Goal: Information Seeking & Learning: Learn about a topic

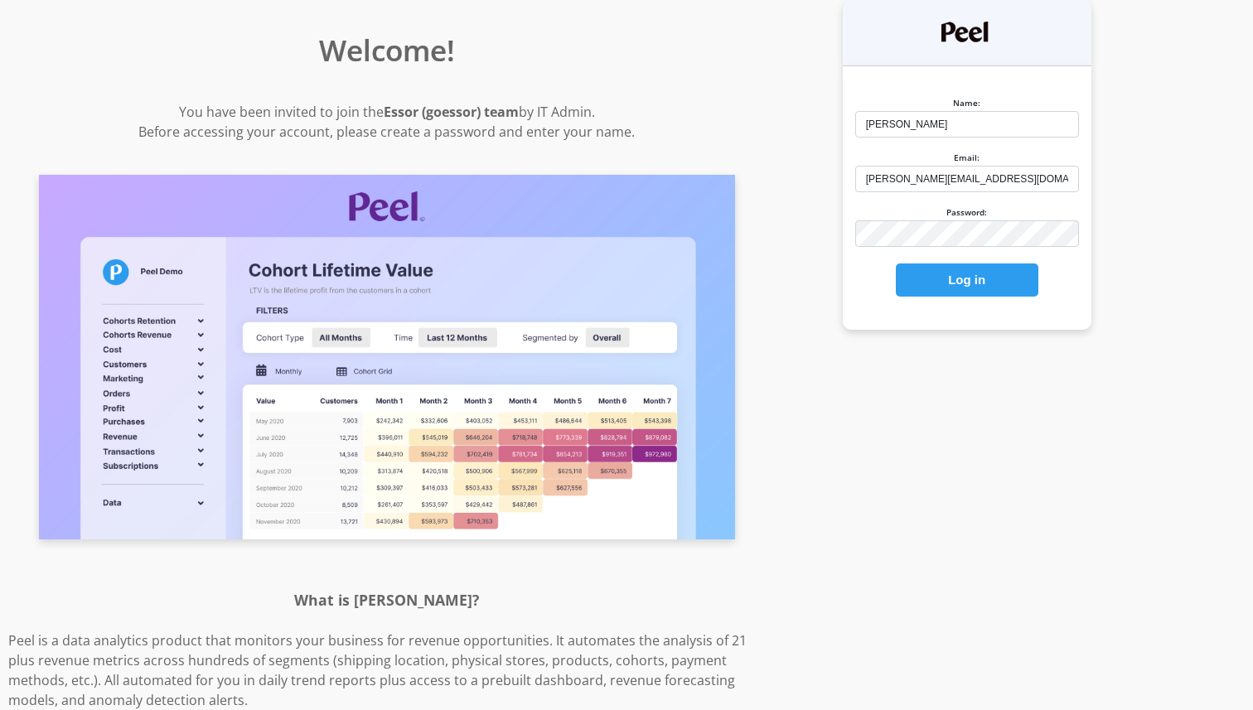
click at [981, 277] on button "Log in" at bounding box center [967, 280] width 143 height 33
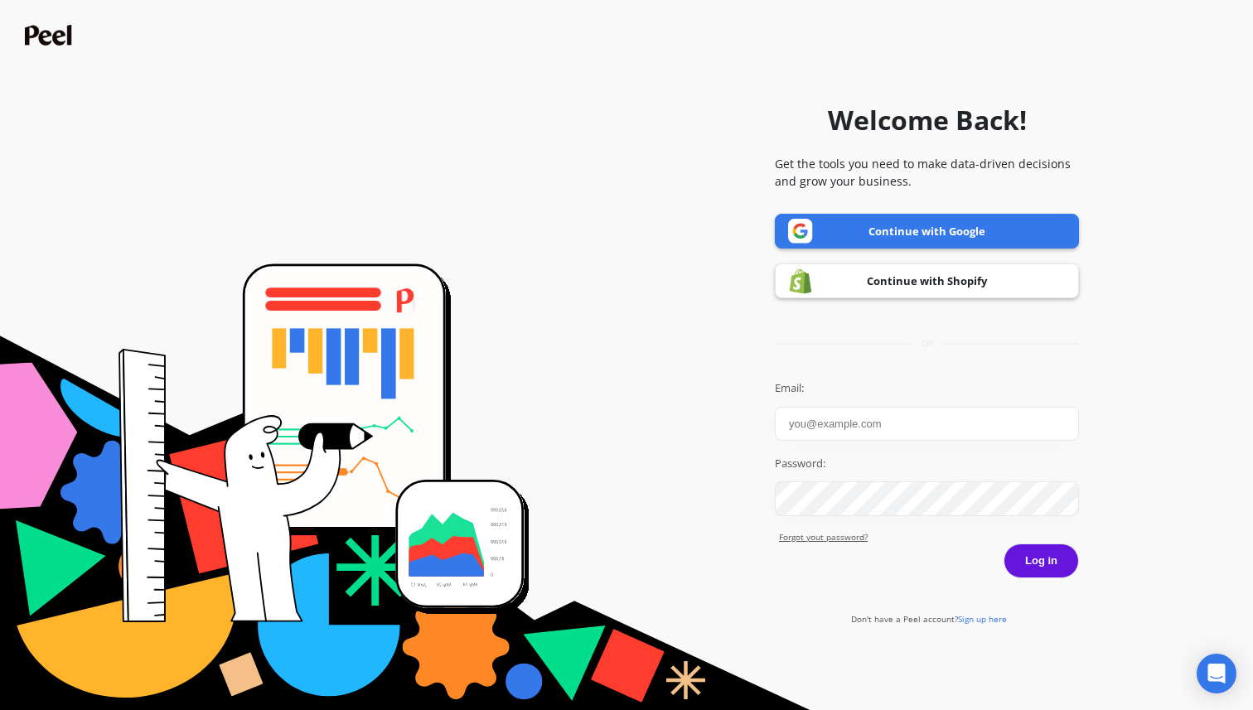
click at [942, 230] on link "Continue with Google" at bounding box center [927, 231] width 304 height 35
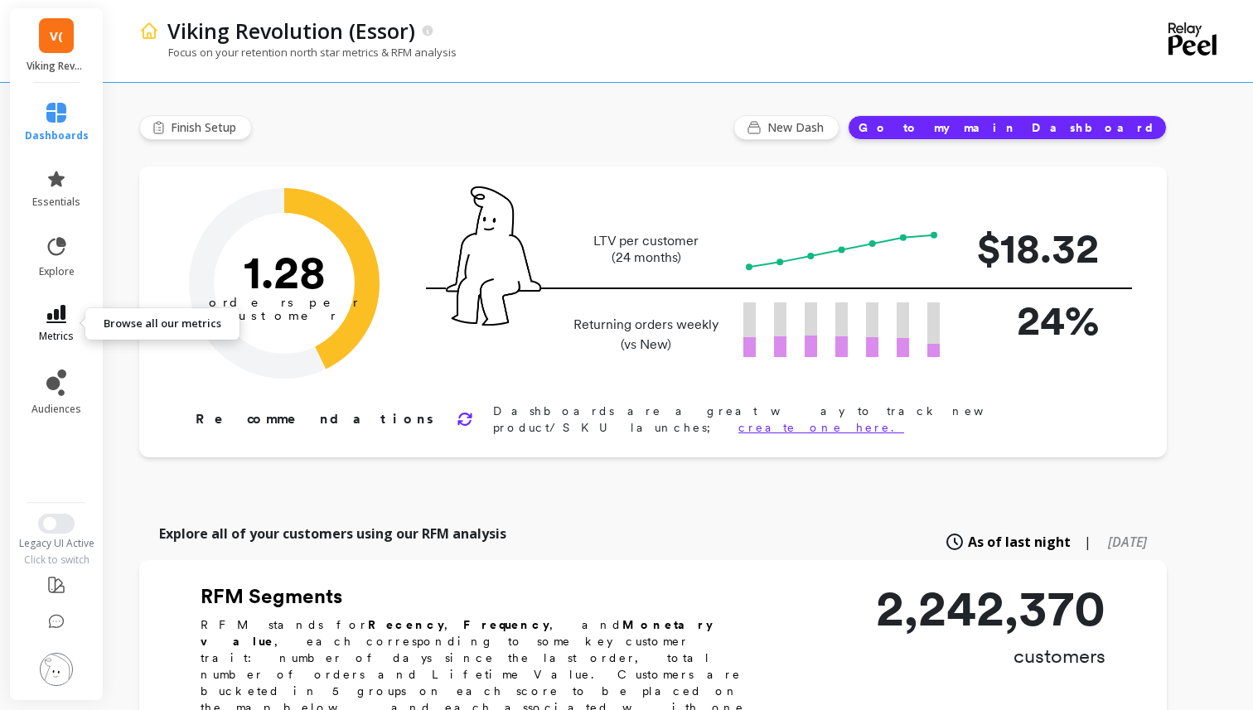
click at [63, 314] on icon at bounding box center [56, 314] width 20 height 18
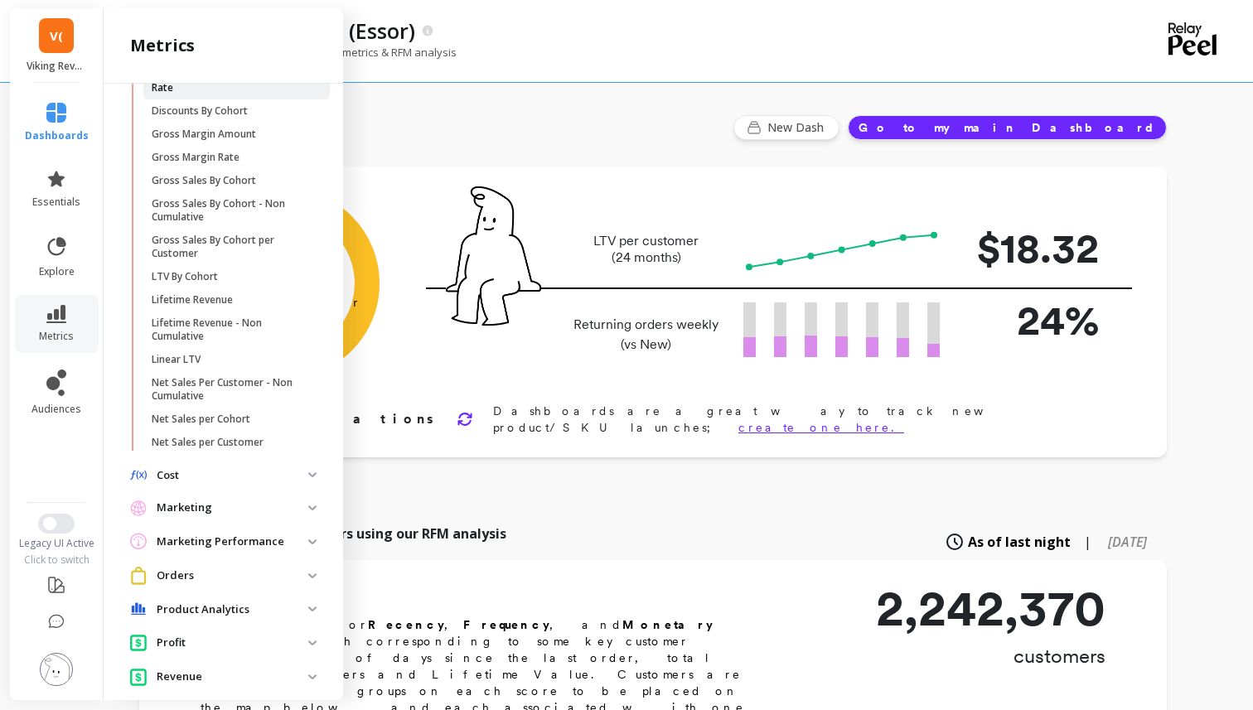
scroll to position [277, 0]
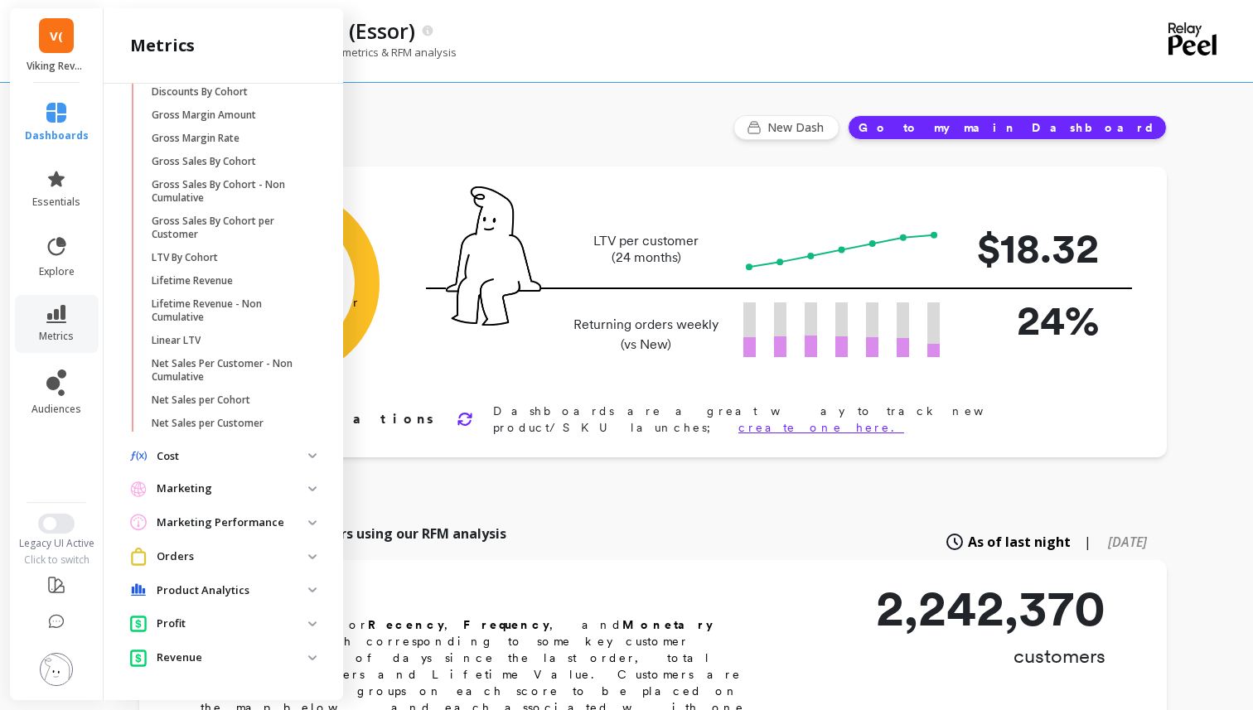
click at [285, 521] on p "Marketing Performance" at bounding box center [233, 523] width 152 height 17
click at [286, 521] on p "Marketing Performance" at bounding box center [233, 523] width 152 height 17
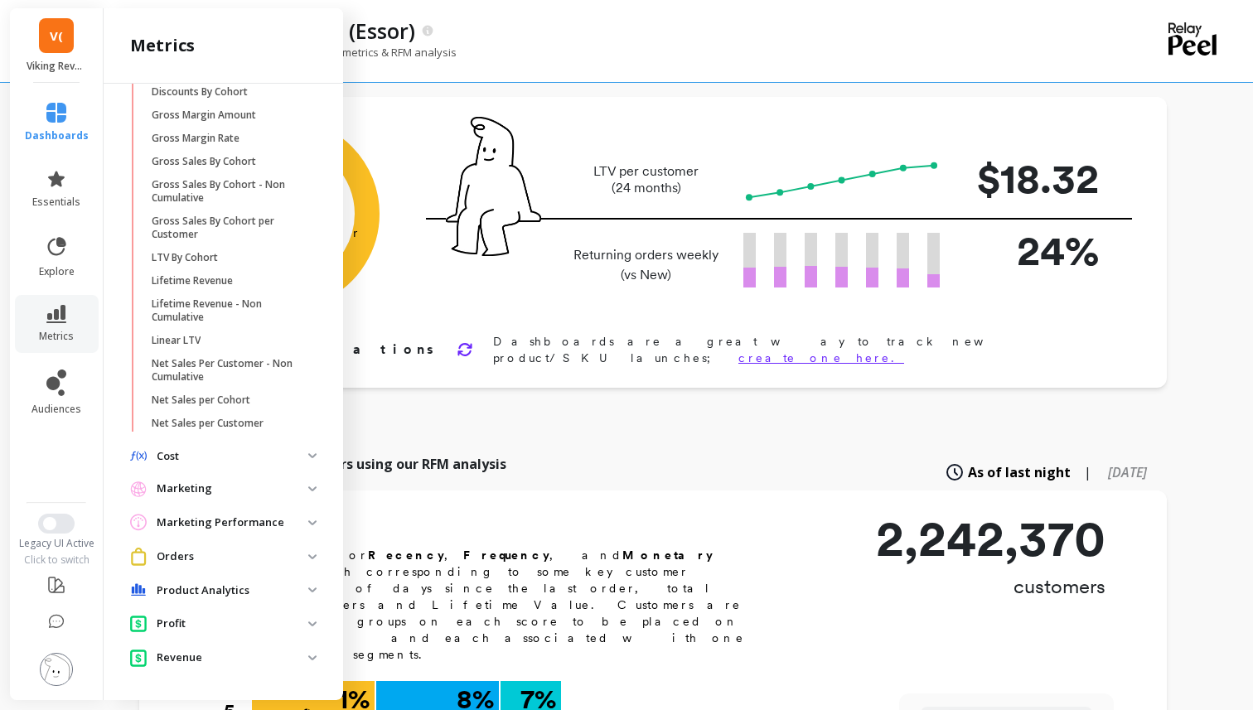
scroll to position [73, 0]
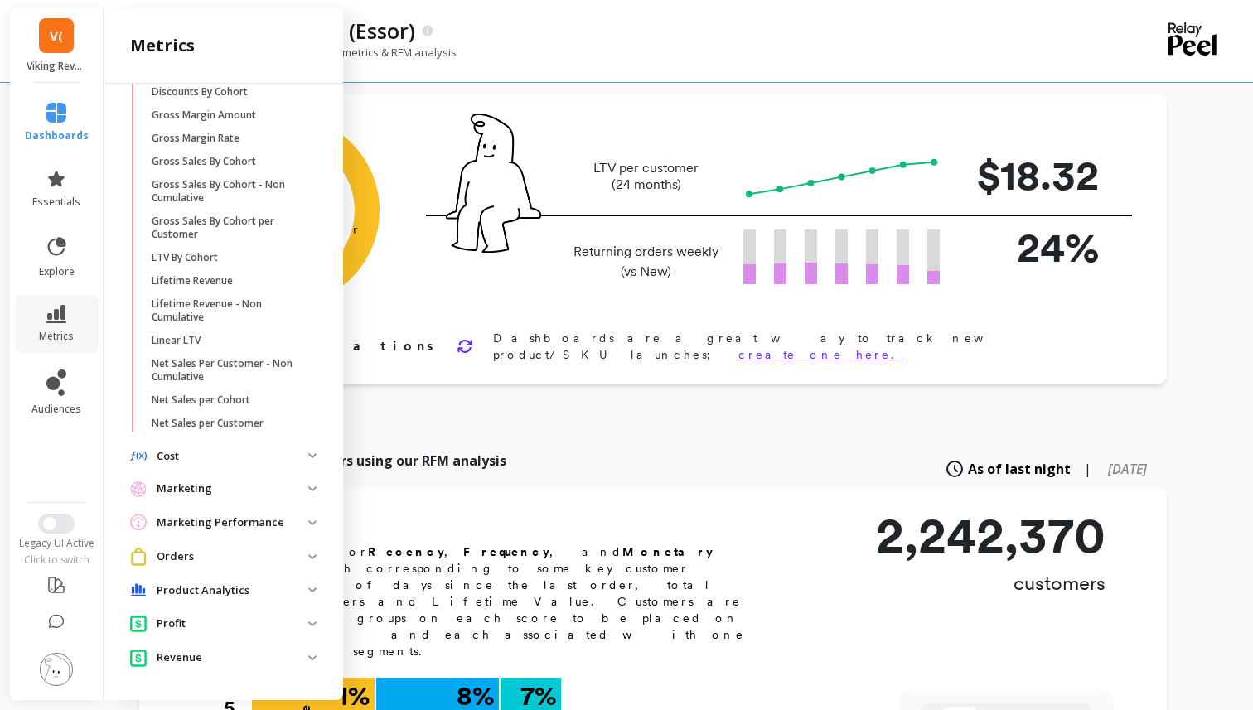
click at [282, 559] on p "Orders" at bounding box center [233, 557] width 152 height 17
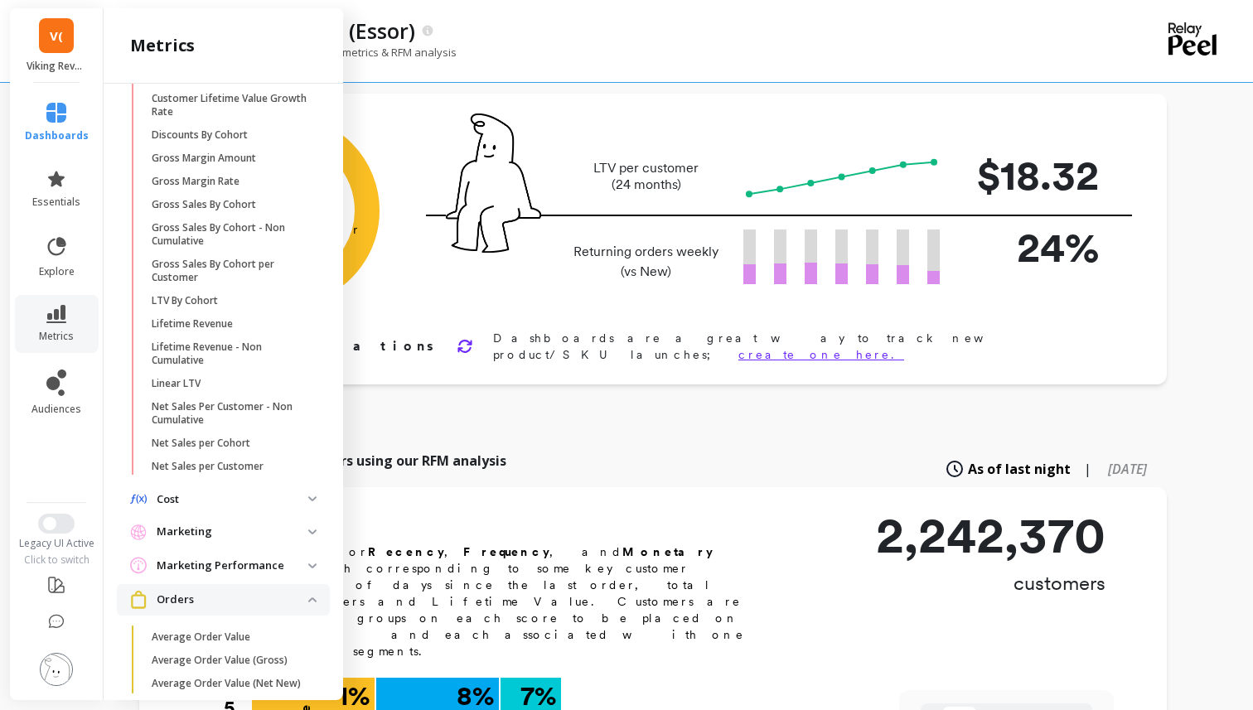
scroll to position [0, 0]
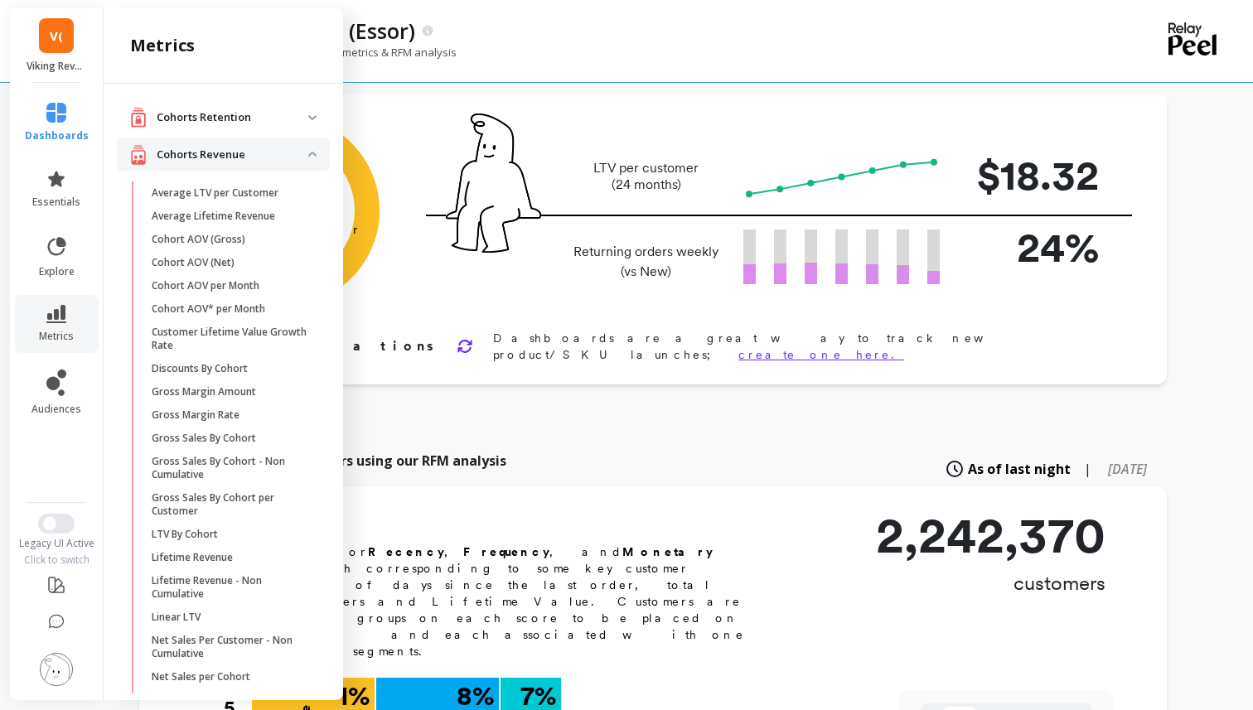
click at [284, 123] on p "Cohorts Retention" at bounding box center [233, 117] width 152 height 17
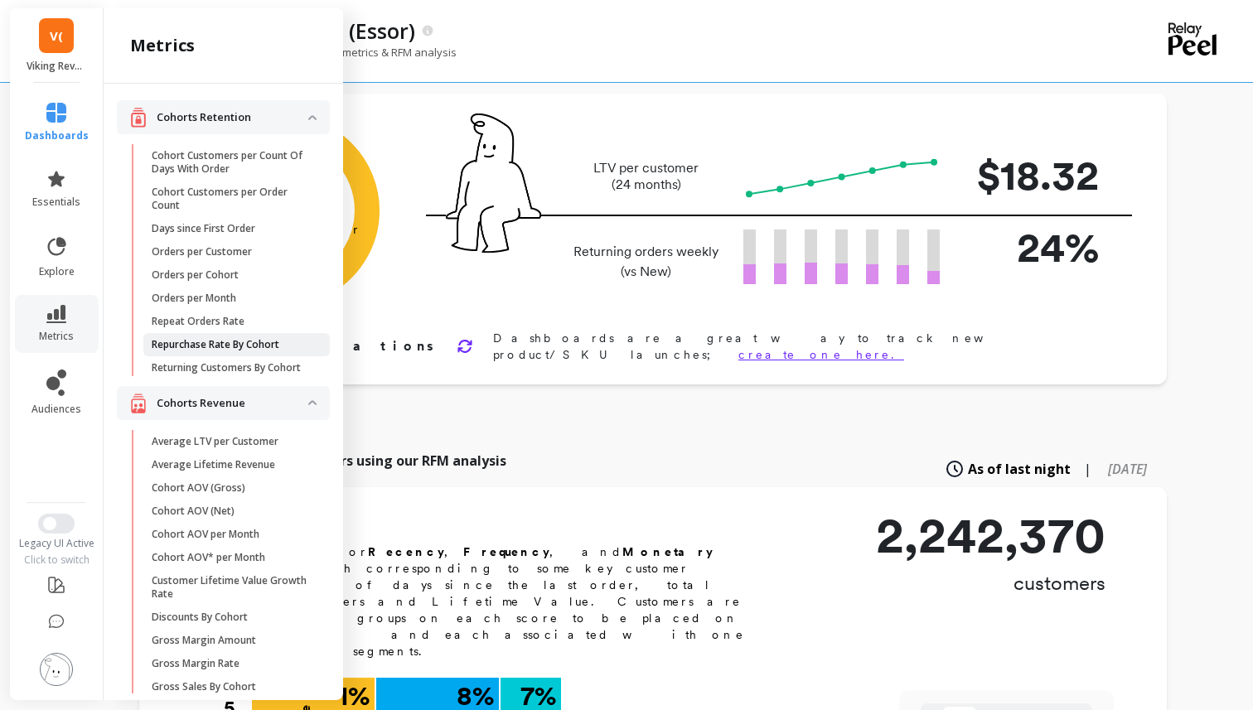
click at [241, 348] on p "Repurchase Rate By Cohort" at bounding box center [216, 344] width 128 height 13
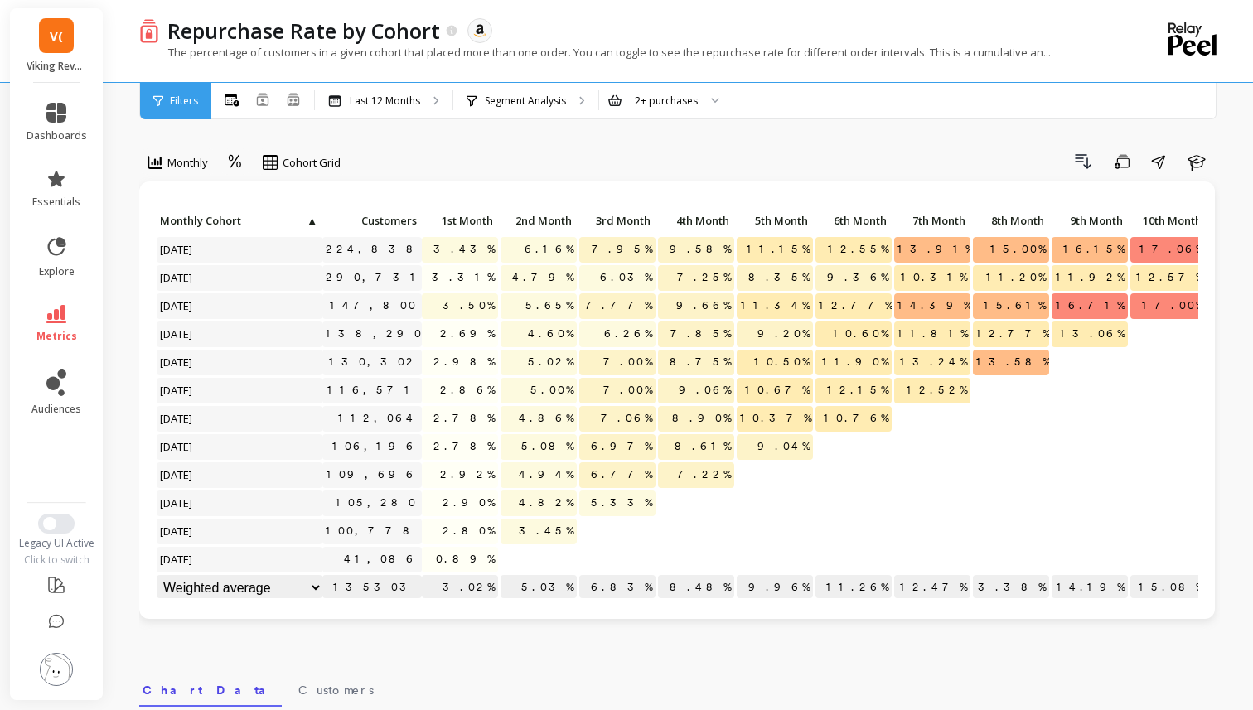
click at [168, 83] on div "Filters" at bounding box center [175, 101] width 71 height 36
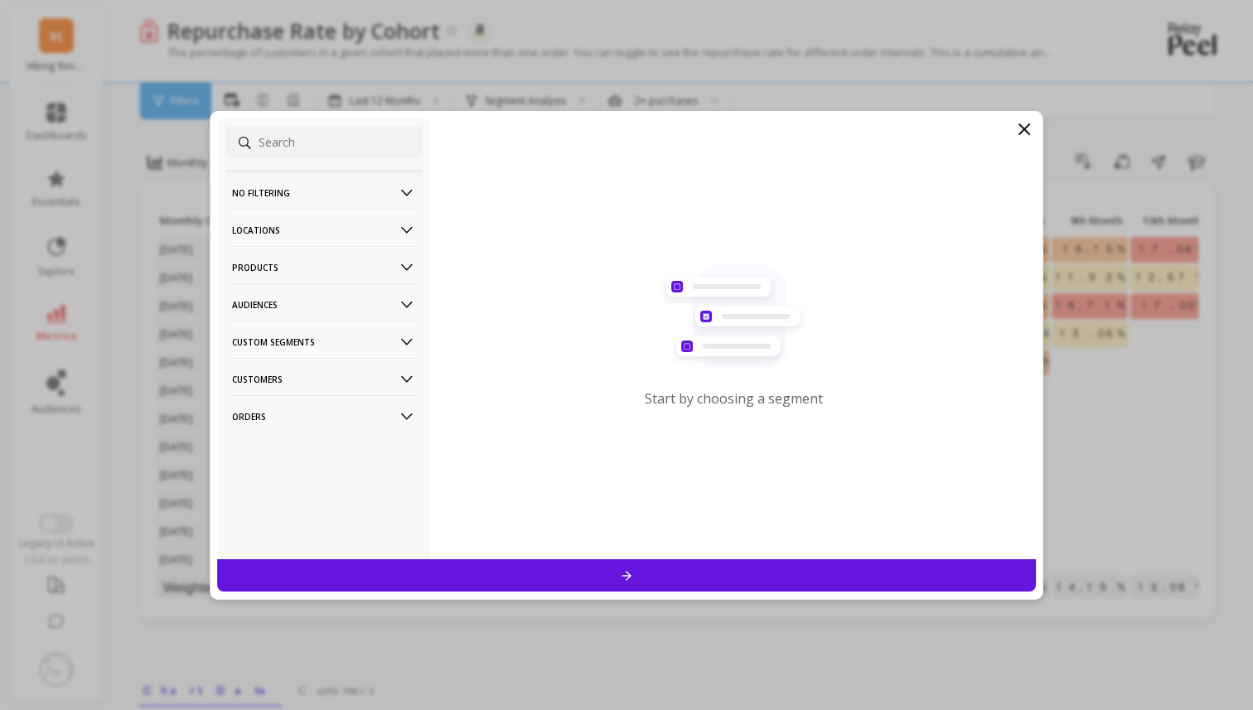
click at [342, 199] on p "No filtering" at bounding box center [324, 193] width 184 height 42
click at [339, 306] on p "Products" at bounding box center [324, 312] width 184 height 42
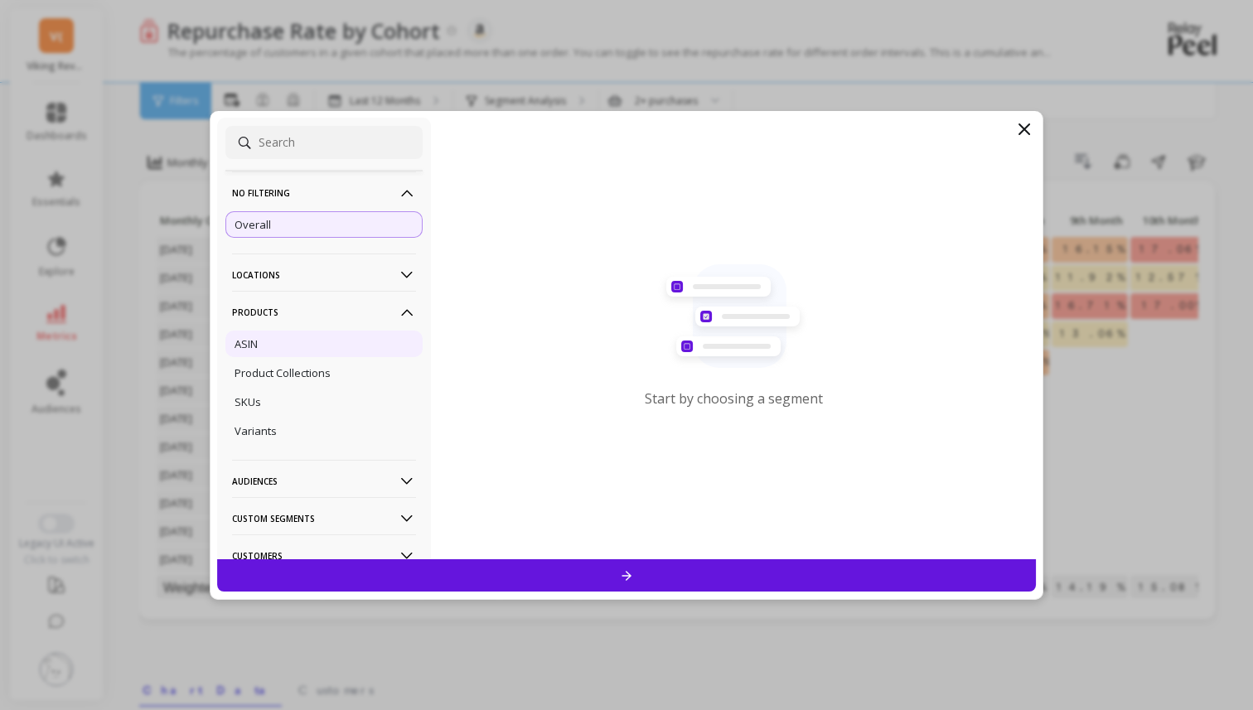
click at [315, 351] on div "ASIN" at bounding box center [323, 344] width 197 height 27
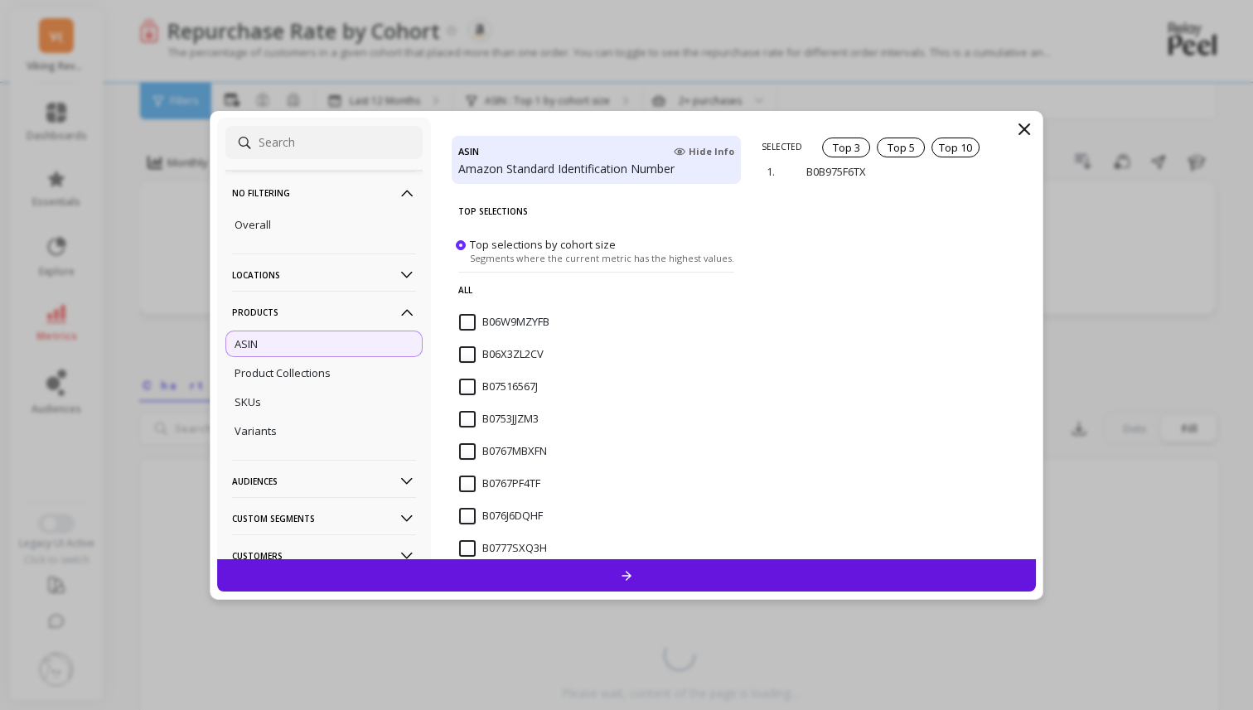
click at [468, 317] on input "B06W9MZYFB" at bounding box center [504, 322] width 90 height 17
click at [468, 326] on input "B06W9MZYFB" at bounding box center [504, 322] width 90 height 17
click at [468, 290] on p "All" at bounding box center [596, 290] width 276 height 36
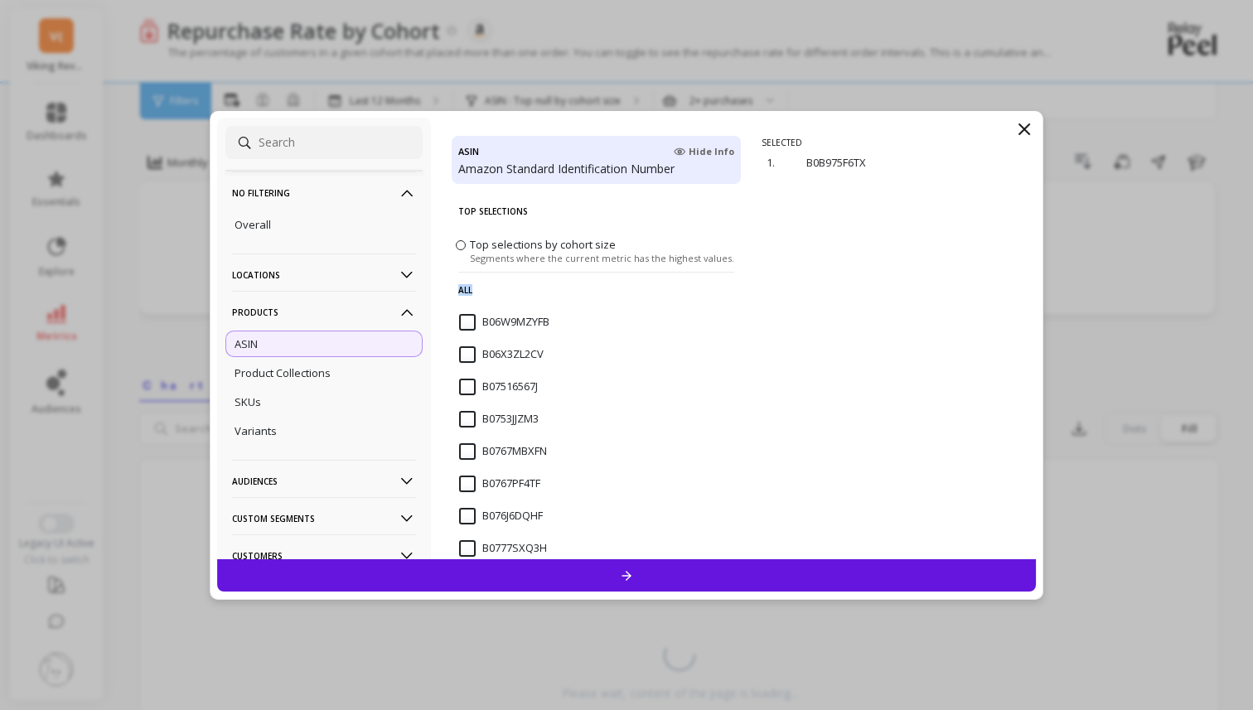
click at [468, 290] on p "All" at bounding box center [596, 290] width 276 height 36
click at [333, 313] on p "Products" at bounding box center [324, 312] width 184 height 42
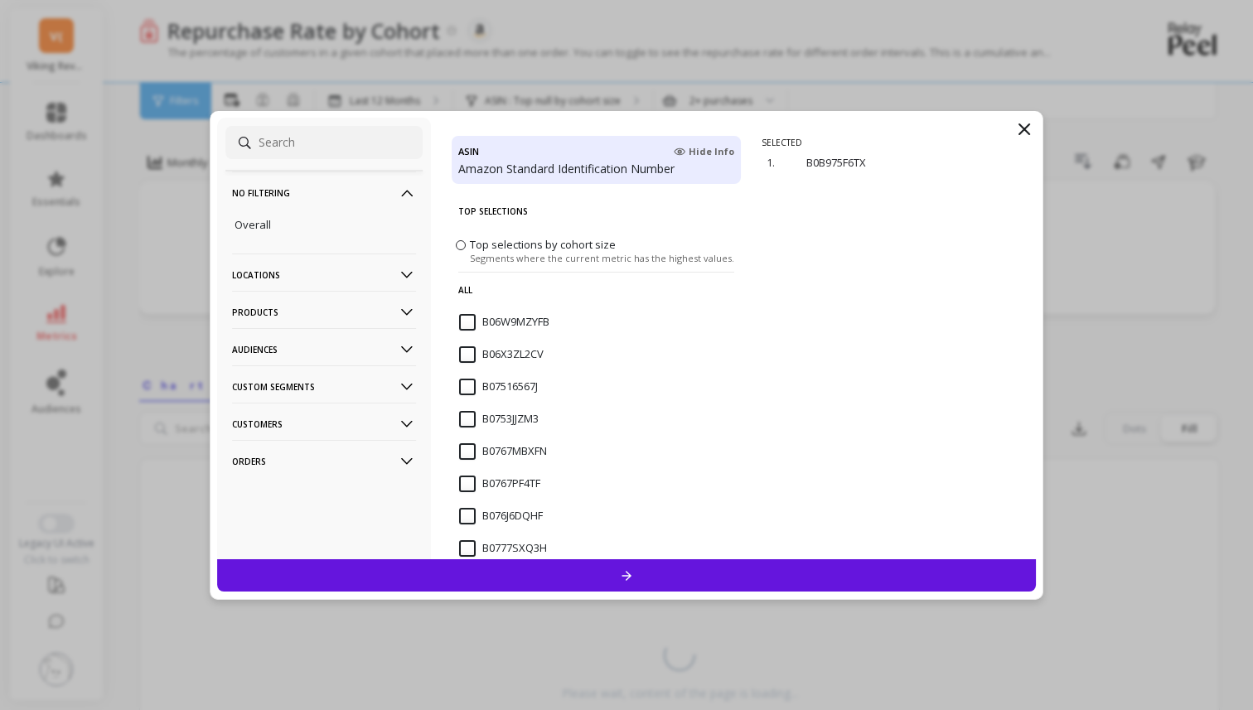
click at [333, 313] on p "Products" at bounding box center [324, 312] width 184 height 42
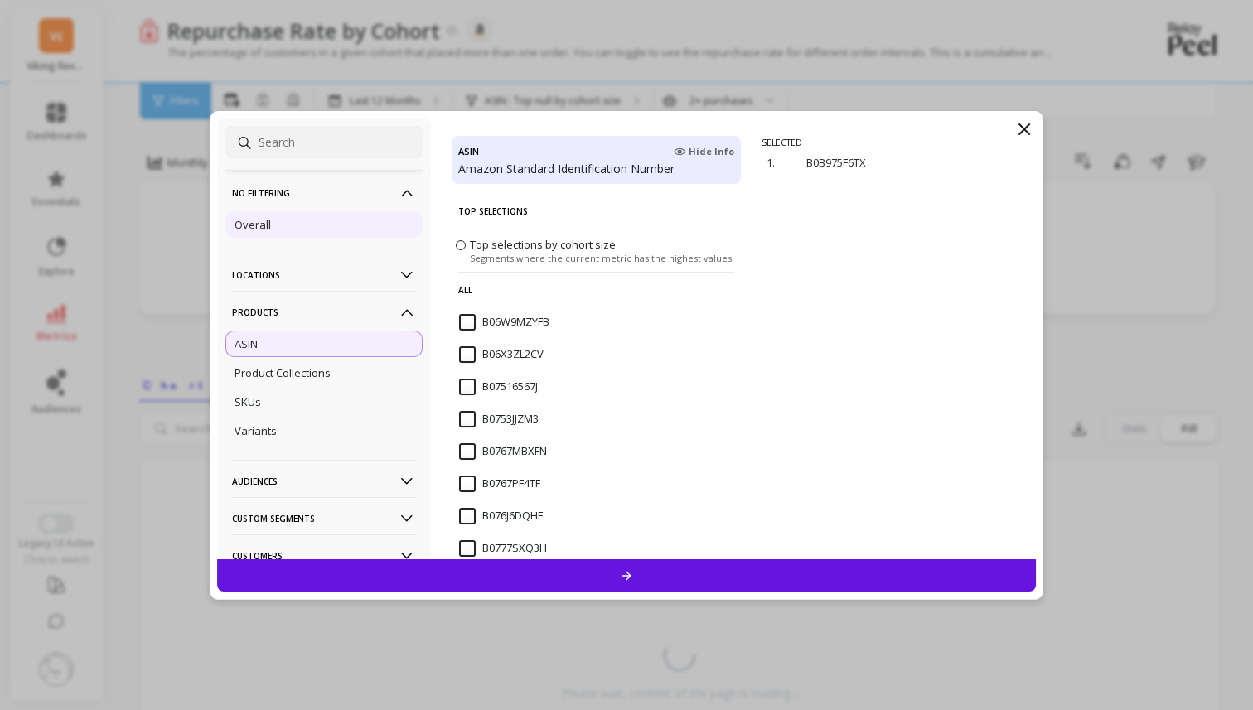
click at [339, 220] on div "Overall" at bounding box center [323, 224] width 197 height 27
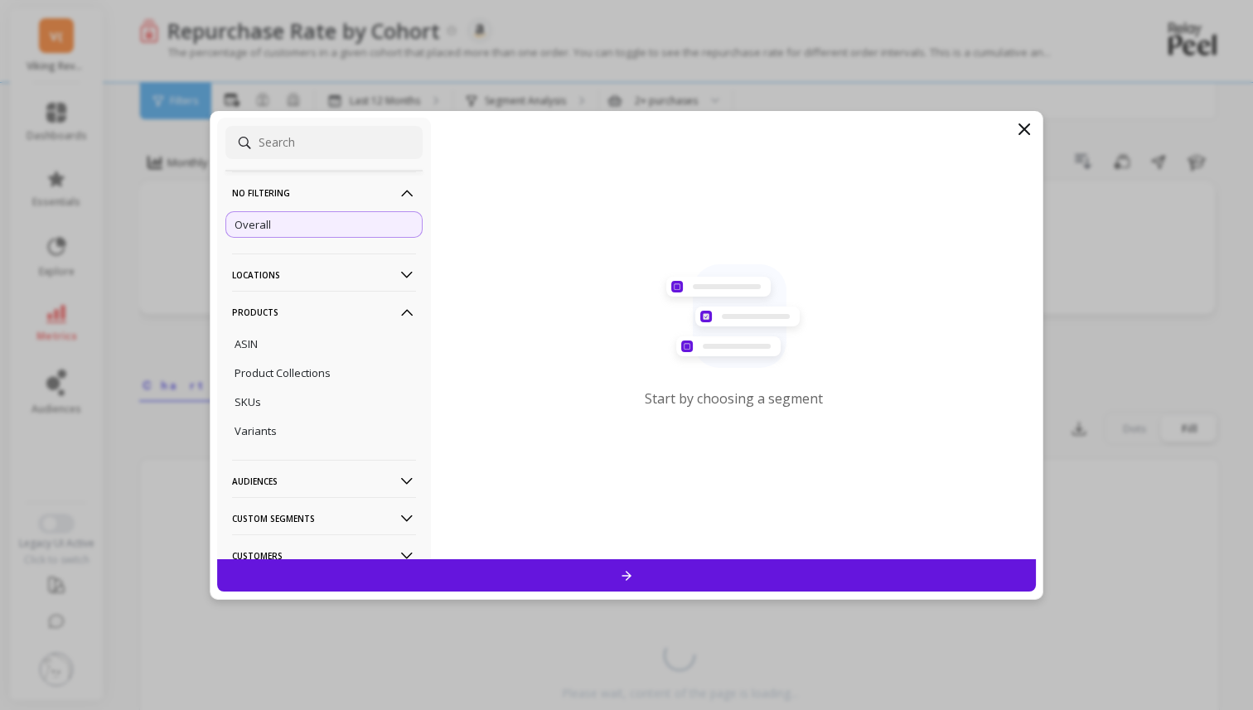
click at [330, 263] on p "Locations" at bounding box center [324, 275] width 184 height 42
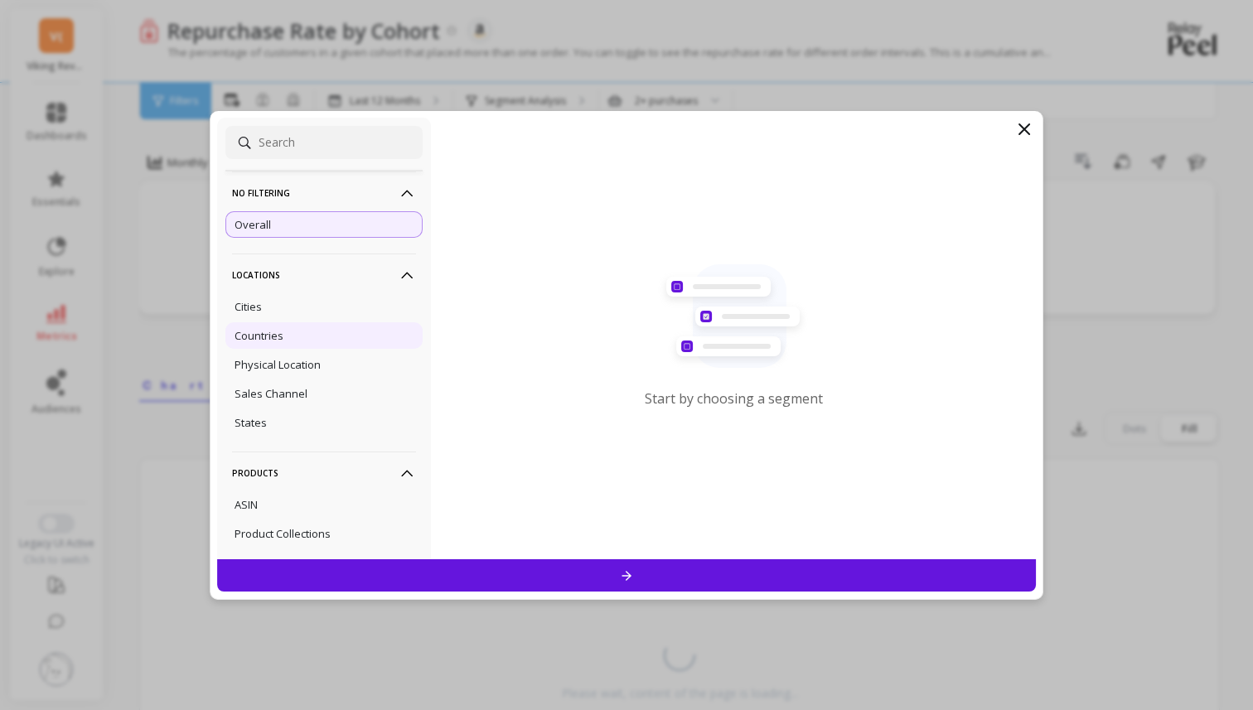
click at [317, 333] on div "Countries" at bounding box center [323, 335] width 197 height 27
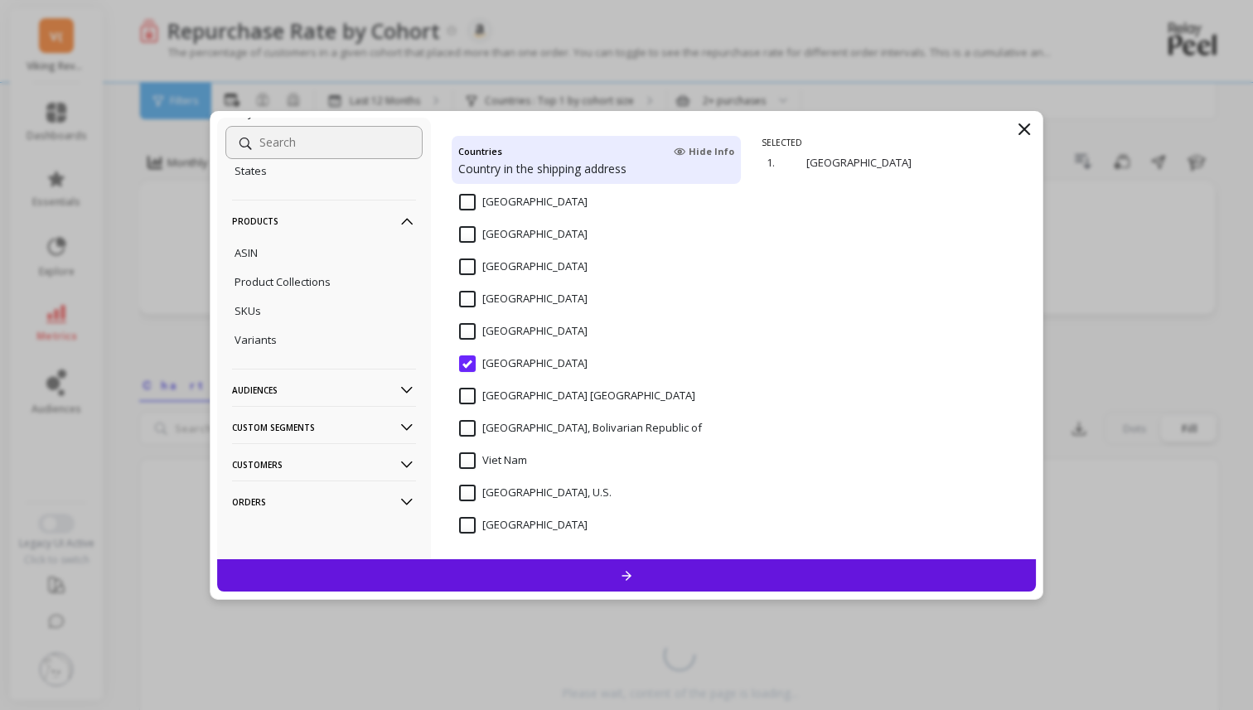
scroll to position [259, 0]
click at [359, 279] on div "Product Collections" at bounding box center [323, 282] width 197 height 27
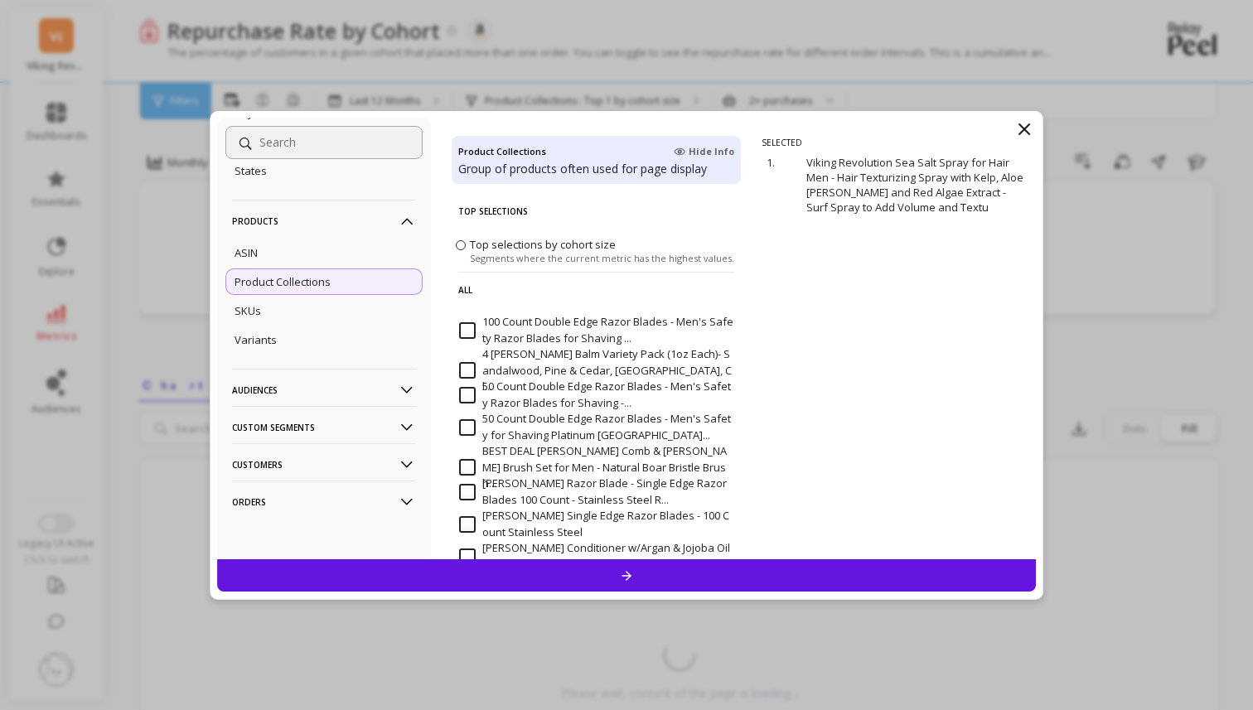
click at [465, 289] on p "All" at bounding box center [596, 290] width 276 height 36
click at [468, 317] on Shav "100 Count Double Edge Razor Blades - Men's Safety Razor Blades for Shaving ..." at bounding box center [596, 330] width 274 height 32
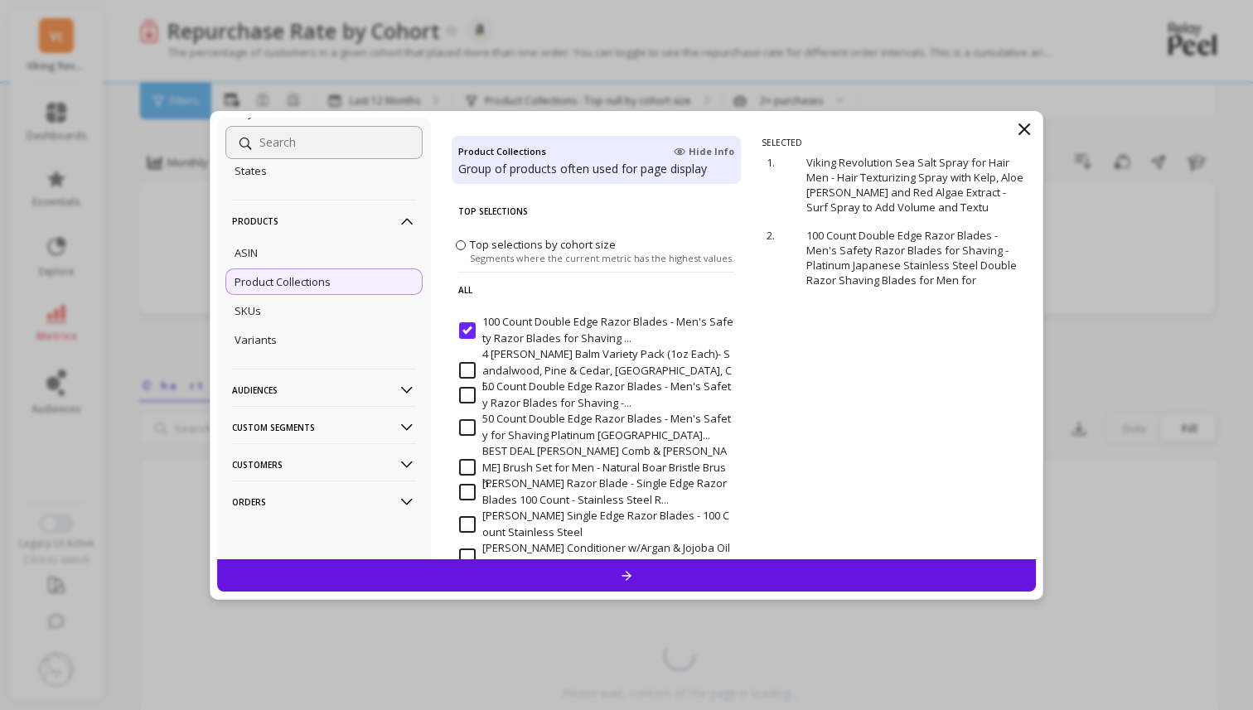
click at [468, 361] on Must "4 Beard Balm Variety Pack (1oz Each)- Sandalwood, Pine & Cedar, Bay Rum, Cl..." at bounding box center [596, 370] width 274 height 49
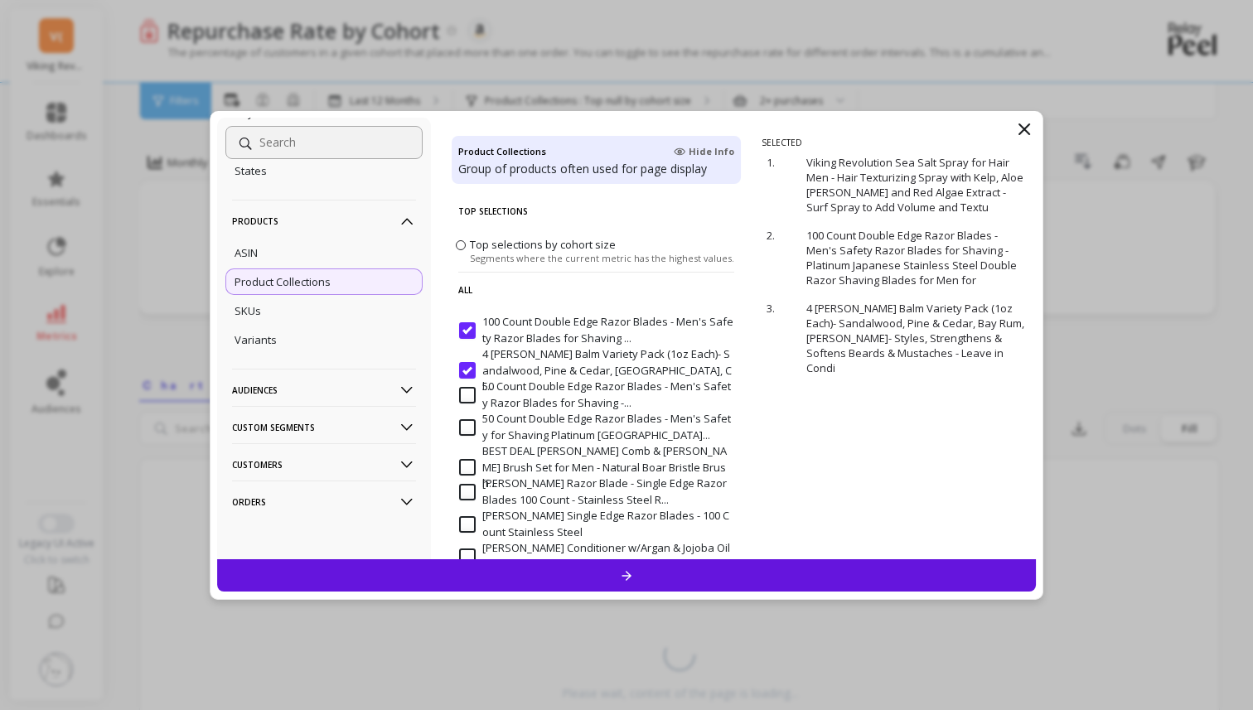
click at [472, 402] on Smoot "50 Count Double Edge Razor Blades - Men's Safety Razor Blades for Shaving -..." at bounding box center [596, 395] width 274 height 32
click at [472, 357] on Must "4 Beard Balm Variety Pack (1oz Each)- Sandalwood, Pine & Cedar, Bay Rum, Cl..." at bounding box center [596, 370] width 274 height 49
click at [472, 414] on Shave "50 Count Double Edge Razor Blades - Men's Safety for Shaving Platinum Japan..." at bounding box center [596, 427] width 274 height 32
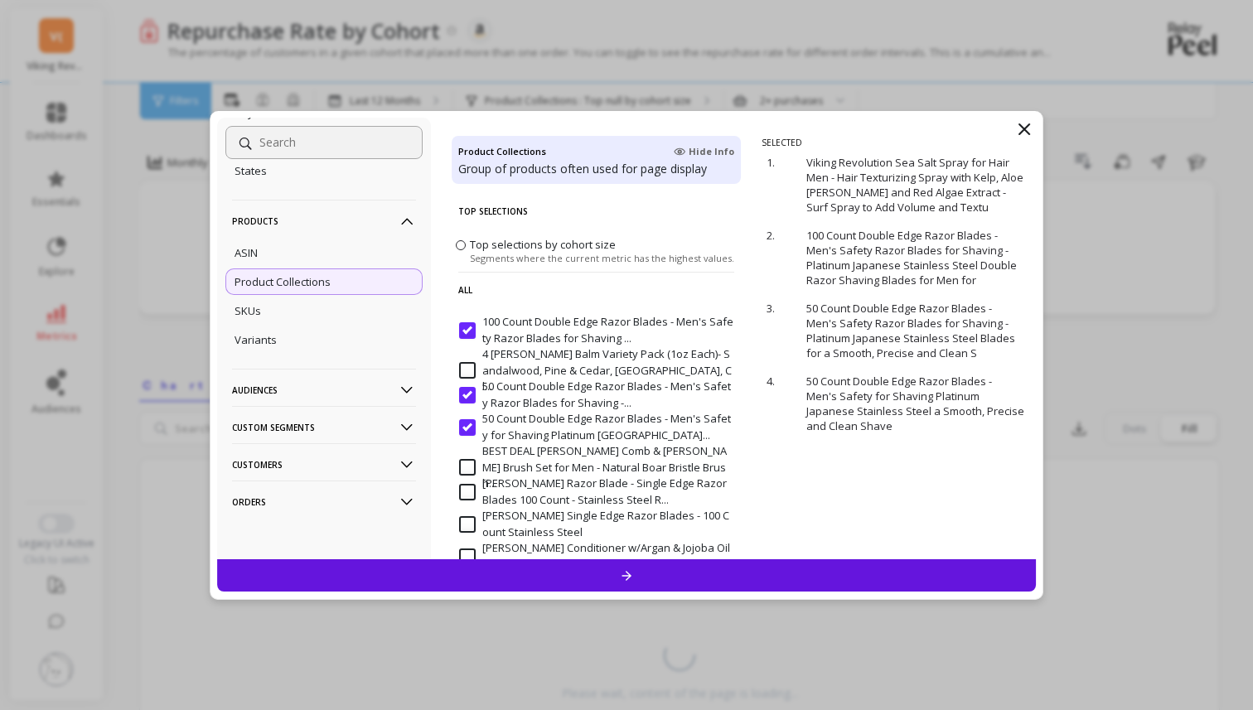
click at [472, 401] on Smoot "50 Count Double Edge Razor Blades - Men's Safety Razor Blades for Shaving -..." at bounding box center [596, 395] width 274 height 32
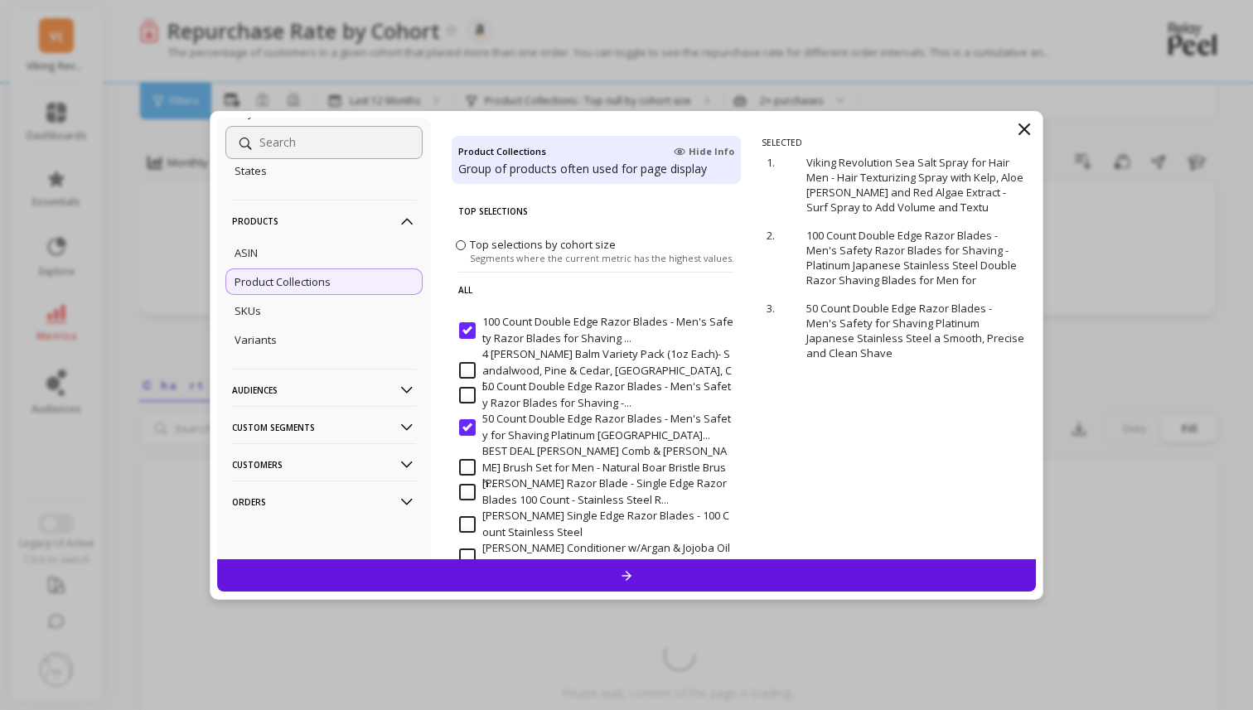
click at [472, 430] on Shave "50 Count Double Edge Razor Blades - Men's Safety for Shaving Platinum Japan..." at bounding box center [596, 427] width 274 height 32
click at [471, 325] on Shav "100 Count Double Edge Razor Blades - Men's Safety Razor Blades for Shaving ..." at bounding box center [596, 330] width 274 height 32
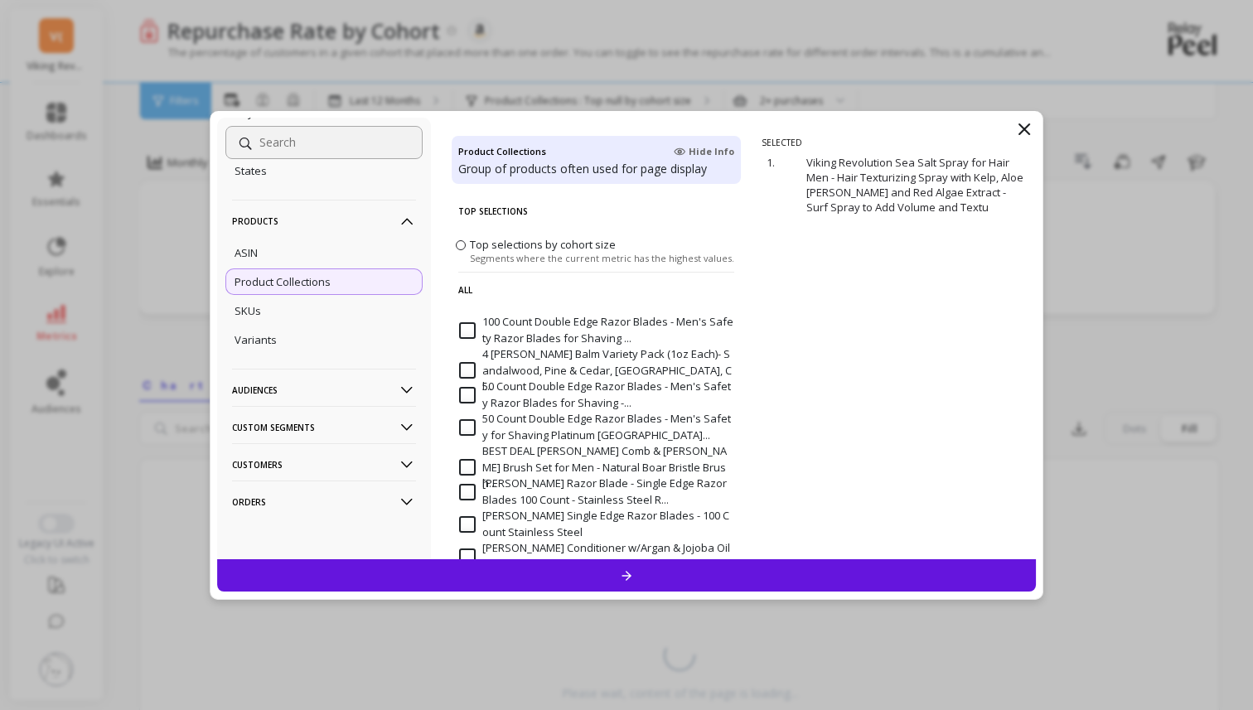
click at [391, 429] on p "Custom Segments" at bounding box center [324, 427] width 184 height 42
click at [391, 429] on p "Custom Segments" at bounding box center [324, 421] width 184 height 42
click at [388, 451] on p "Customers" at bounding box center [324, 464] width 184 height 42
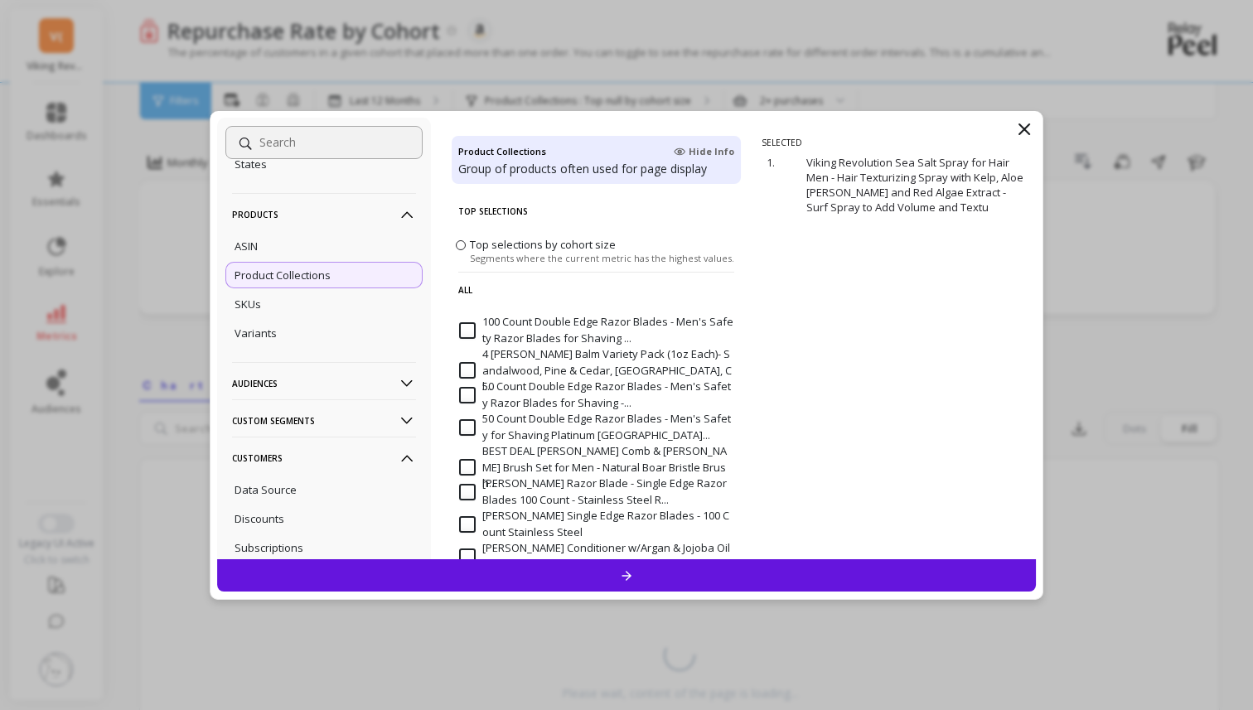
scroll to position [366, 0]
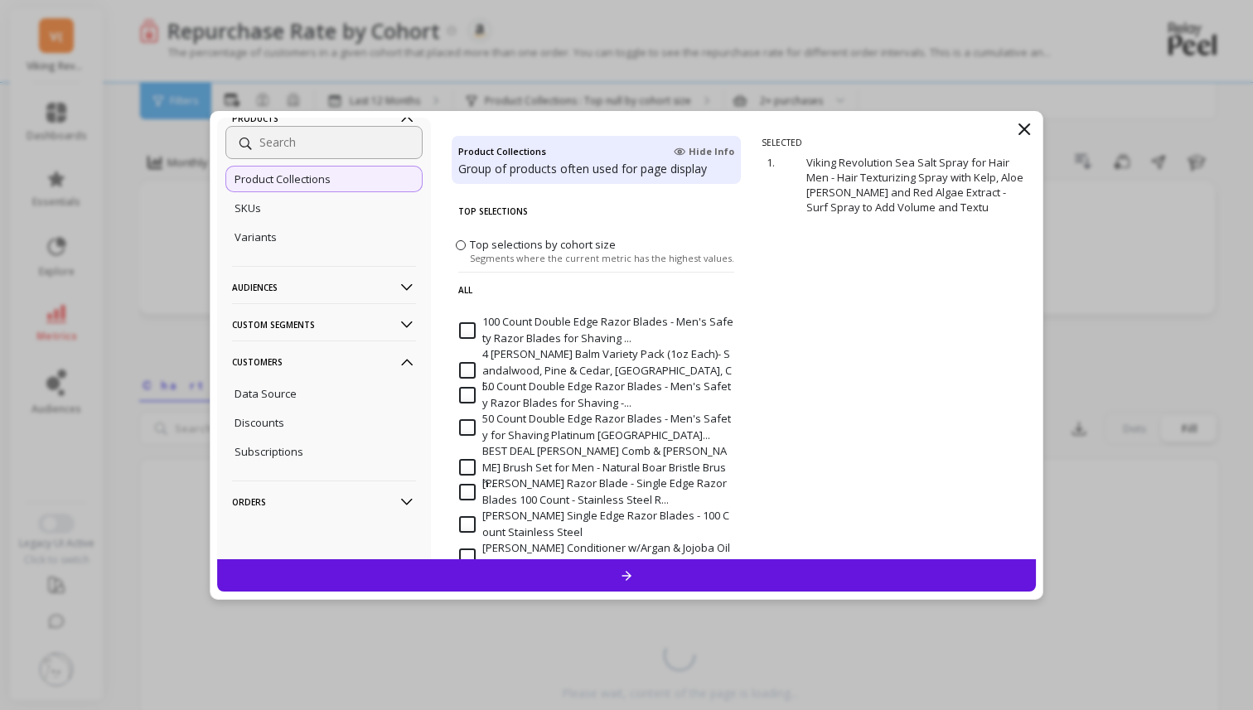
click at [385, 511] on p "Orders" at bounding box center [324, 502] width 184 height 42
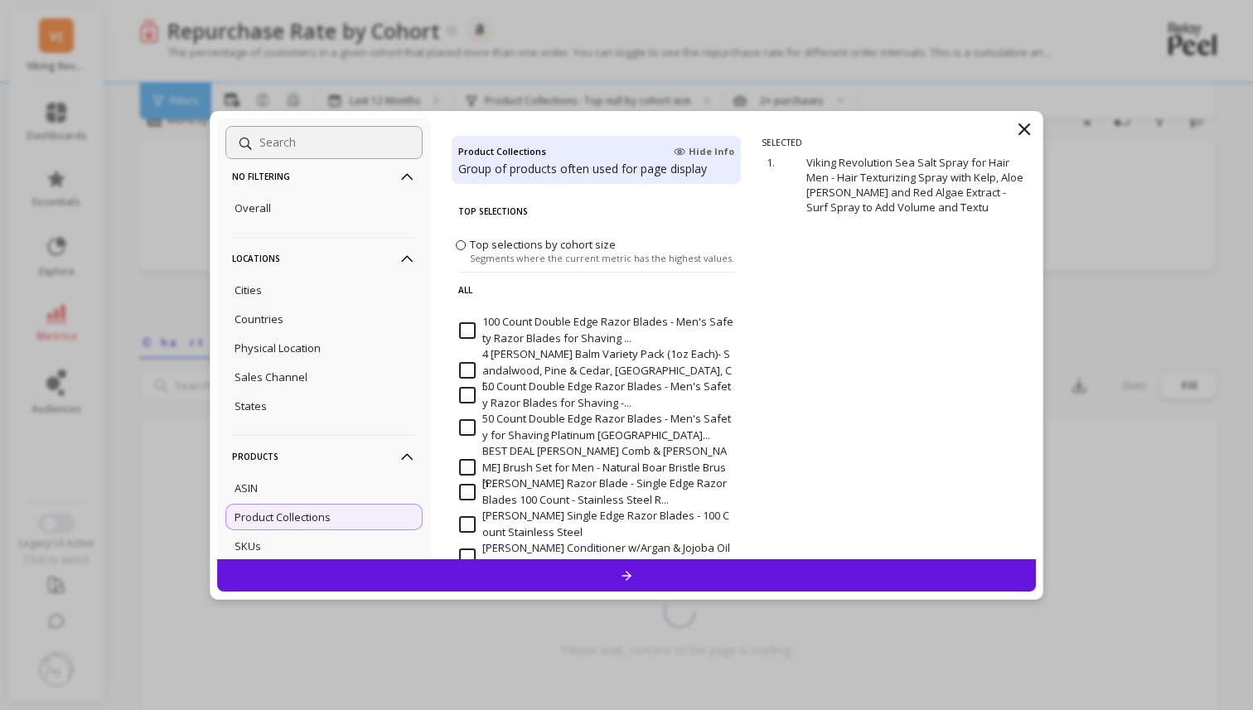
scroll to position [0, 0]
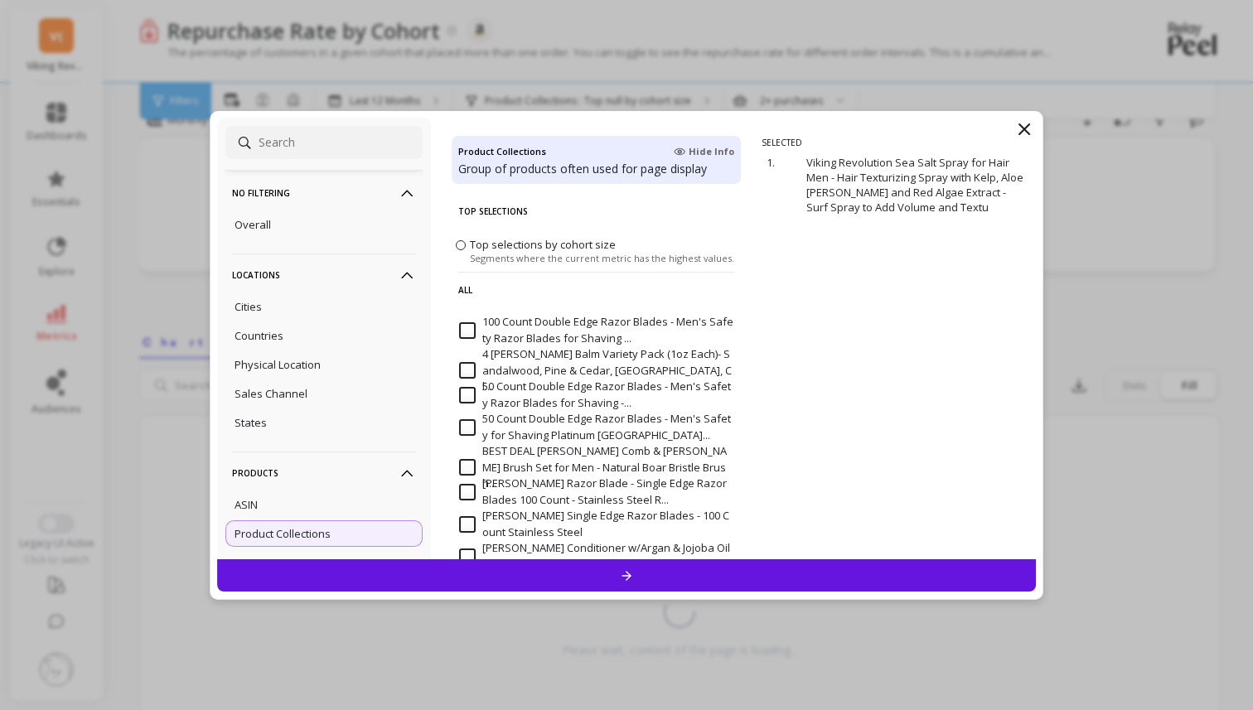
click at [463, 244] on span at bounding box center [461, 245] width 10 height 10
click at [0, 0] on input "Top selections by cohort size Segments where the current metric has the highest…" at bounding box center [0, 0] width 0 height 0
click at [465, 251] on label "Top selections by cohort size Segments where the current metric has the highest…" at bounding box center [595, 249] width 279 height 27
click at [0, 0] on input "Top selections by cohort size Segments where the current metric has the highest…" at bounding box center [0, 0] width 0 height 0
click at [465, 247] on label "Top selections by cohort size Segments where the current metric has the highest…" at bounding box center [595, 249] width 279 height 27
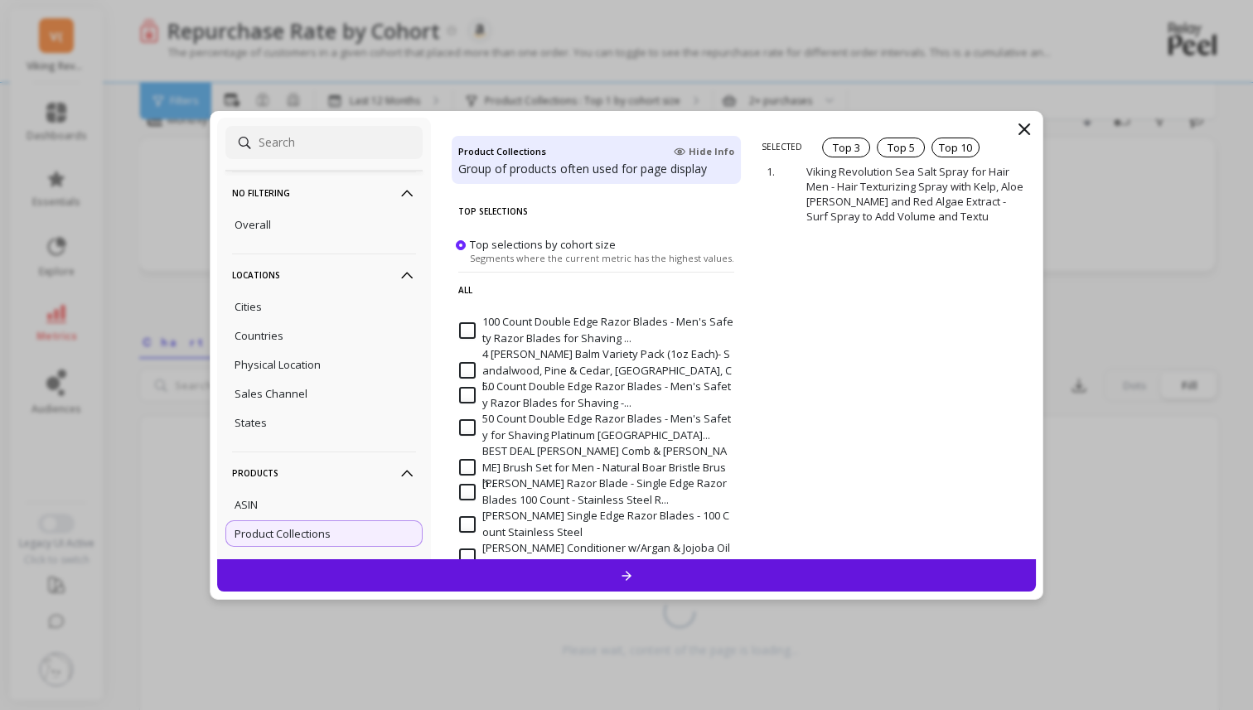
click at [0, 0] on input "Top selections by cohort size Segments where the current metric has the highest…" at bounding box center [0, 0] width 0 height 0
click at [476, 319] on Shav "100 Count Double Edge Razor Blades - Men's Safety Razor Blades for Shaving ..." at bounding box center [596, 330] width 274 height 32
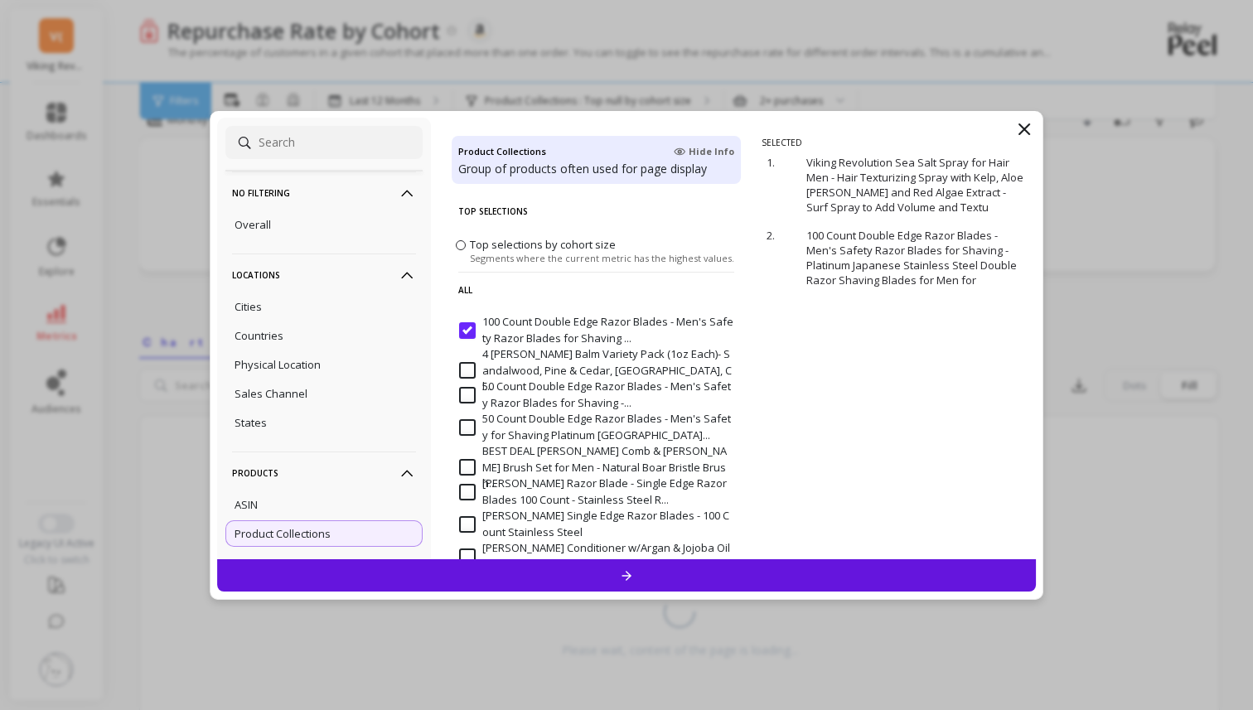
click at [472, 329] on Shav "100 Count Double Edge Razor Blades - Men's Safety Razor Blades for Shaving ..." at bounding box center [596, 330] width 274 height 32
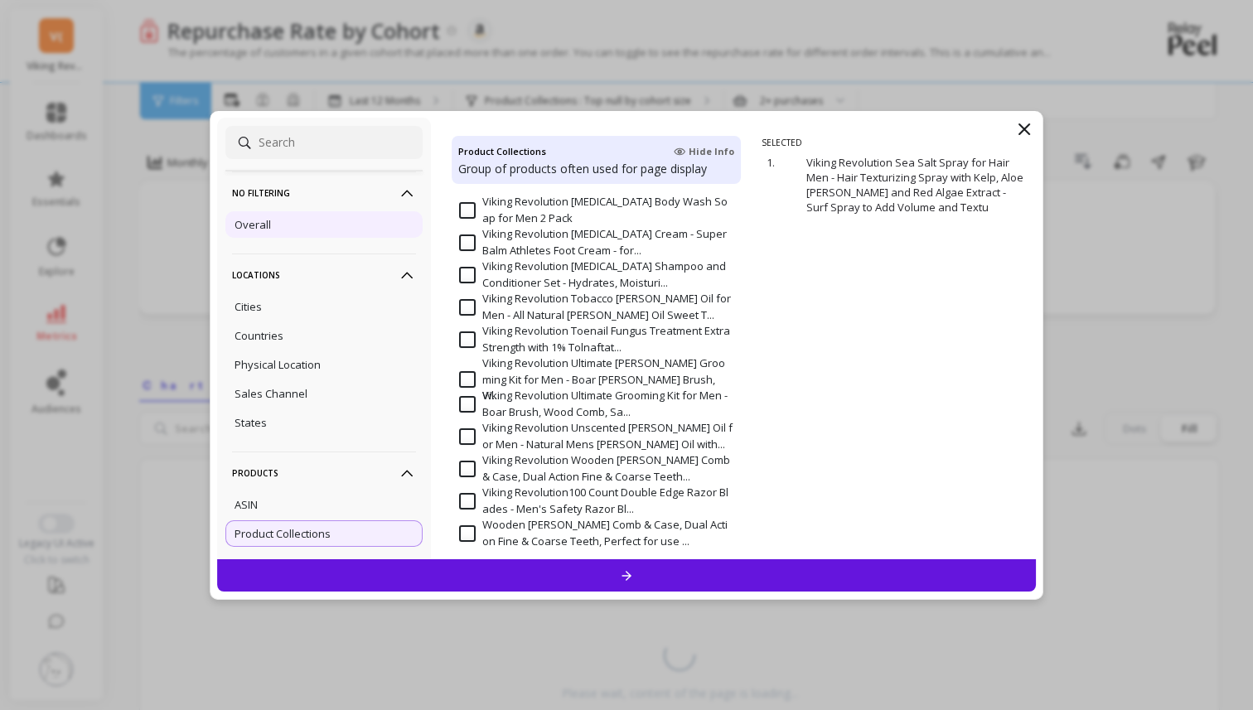
click at [319, 230] on div "Overall" at bounding box center [323, 224] width 197 height 27
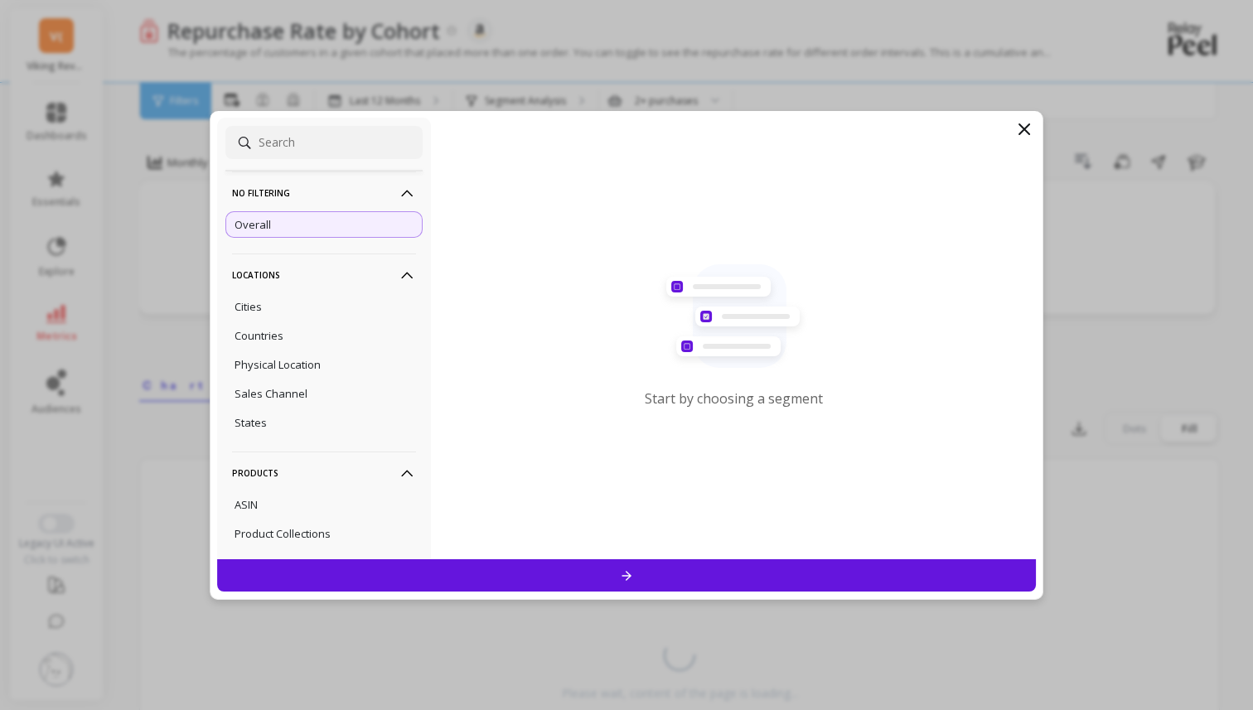
click at [708, 409] on div "Start by choosing a segment" at bounding box center [734, 342] width 178 height 157
click at [517, 590] on div at bounding box center [626, 576] width 819 height 32
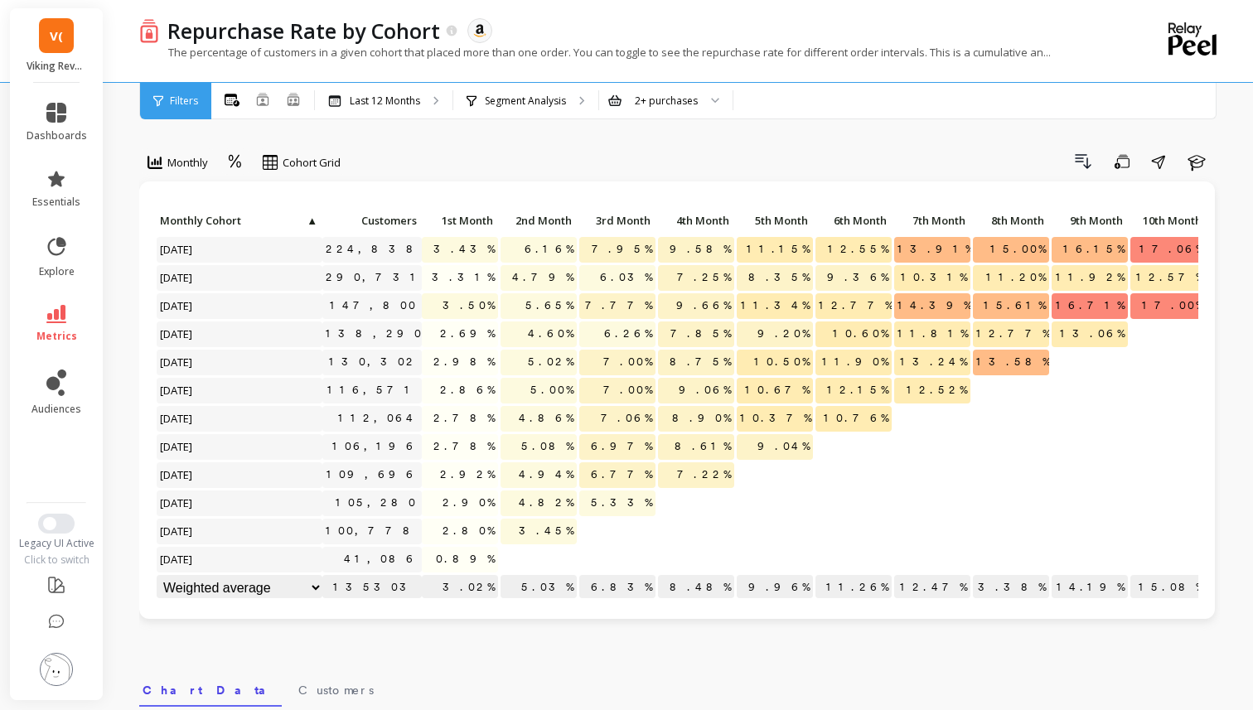
click at [163, 119] on div "Filters Filters All Months Single Cohort Combined Cohorts Last 12 Months Segmen…" at bounding box center [678, 101] width 1078 height 36
click at [163, 118] on div "Filters" at bounding box center [175, 101] width 71 height 36
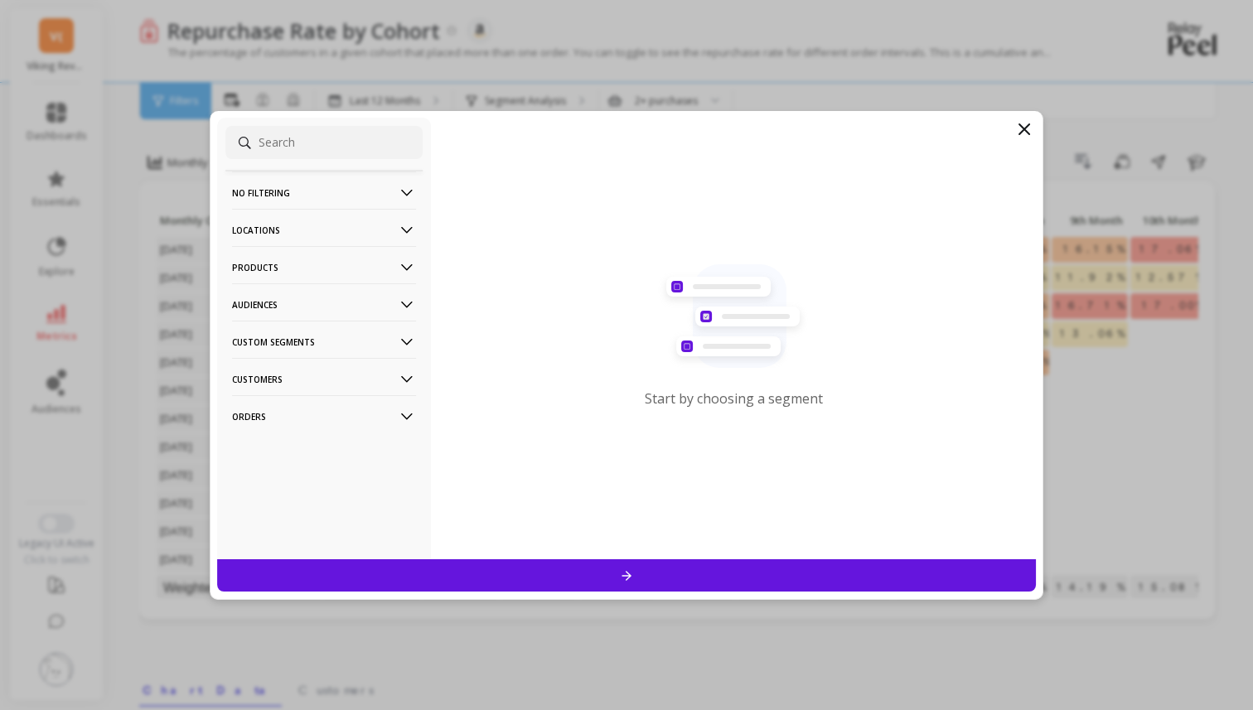
click at [1019, 142] on div "Start by choosing a segment" at bounding box center [733, 339] width 605 height 442
click at [1022, 132] on icon at bounding box center [1025, 129] width 20 height 20
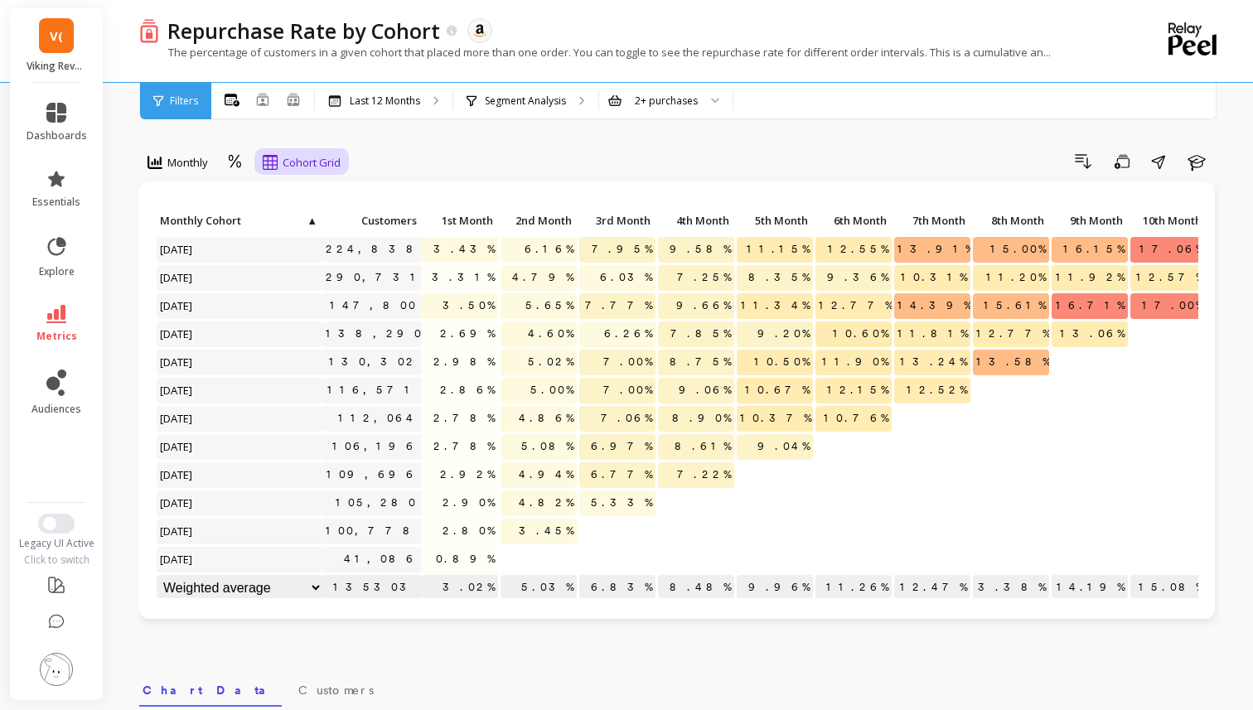
click at [287, 156] on span "Cohort Grid" at bounding box center [312, 163] width 58 height 16
click at [235, 156] on icon at bounding box center [235, 162] width 15 height 16
click at [261, 190] on div "Relative" at bounding box center [281, 200] width 114 height 29
click at [242, 158] on icon at bounding box center [235, 162] width 15 height 16
click at [264, 224] on div "Absolute" at bounding box center [281, 232] width 94 height 16
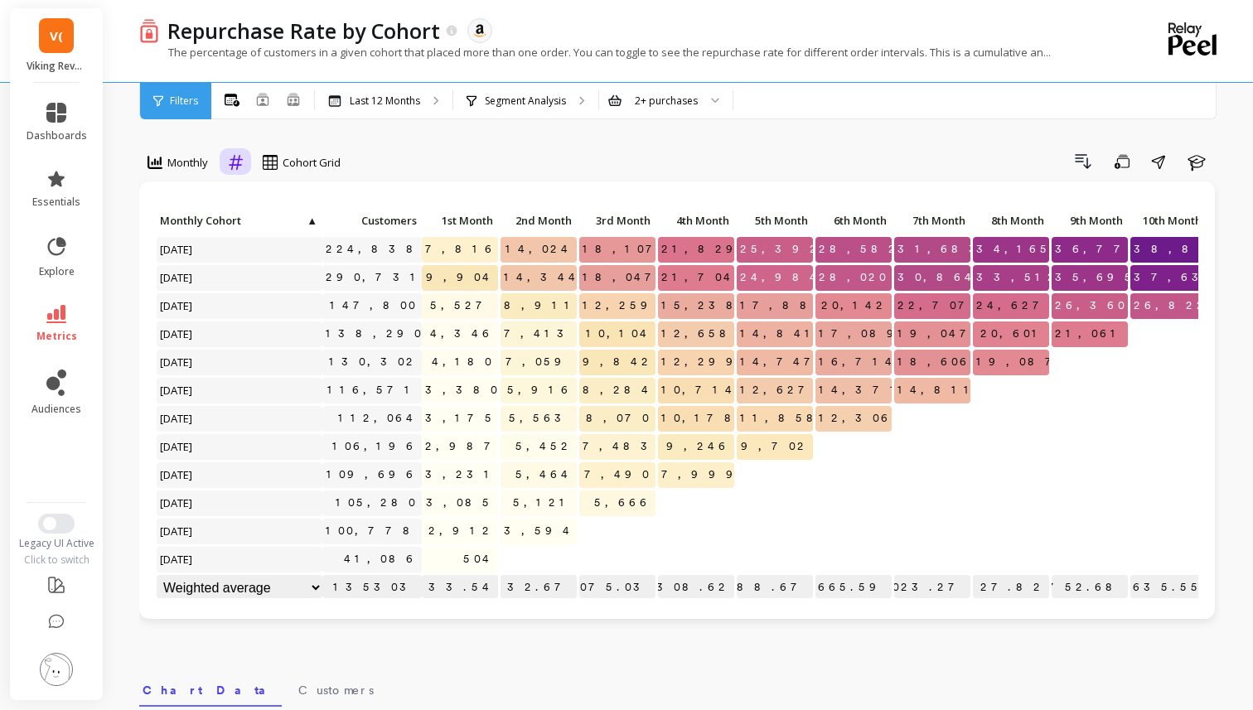
click at [223, 162] on div at bounding box center [235, 162] width 31 height 28
click at [249, 190] on div "Relative" at bounding box center [281, 200] width 114 height 29
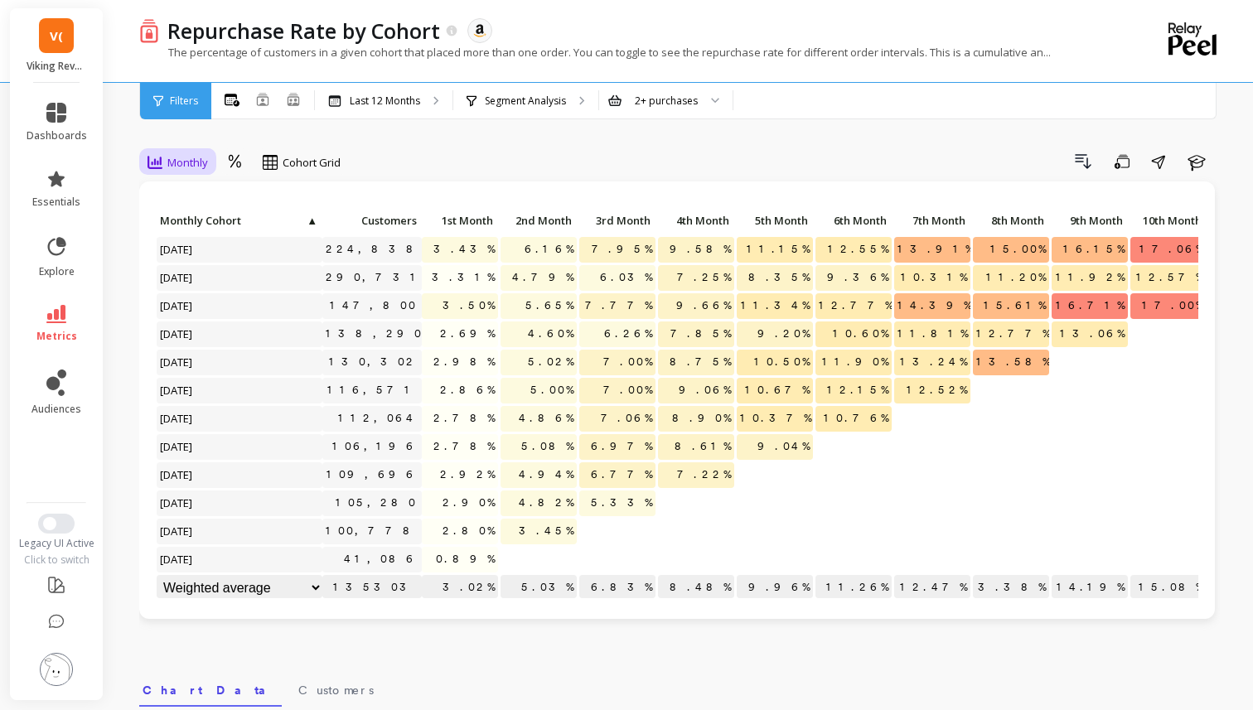
click at [193, 172] on div "Monthly" at bounding box center [178, 162] width 70 height 28
click at [196, 231] on div "Quarterly" at bounding box center [200, 232] width 94 height 16
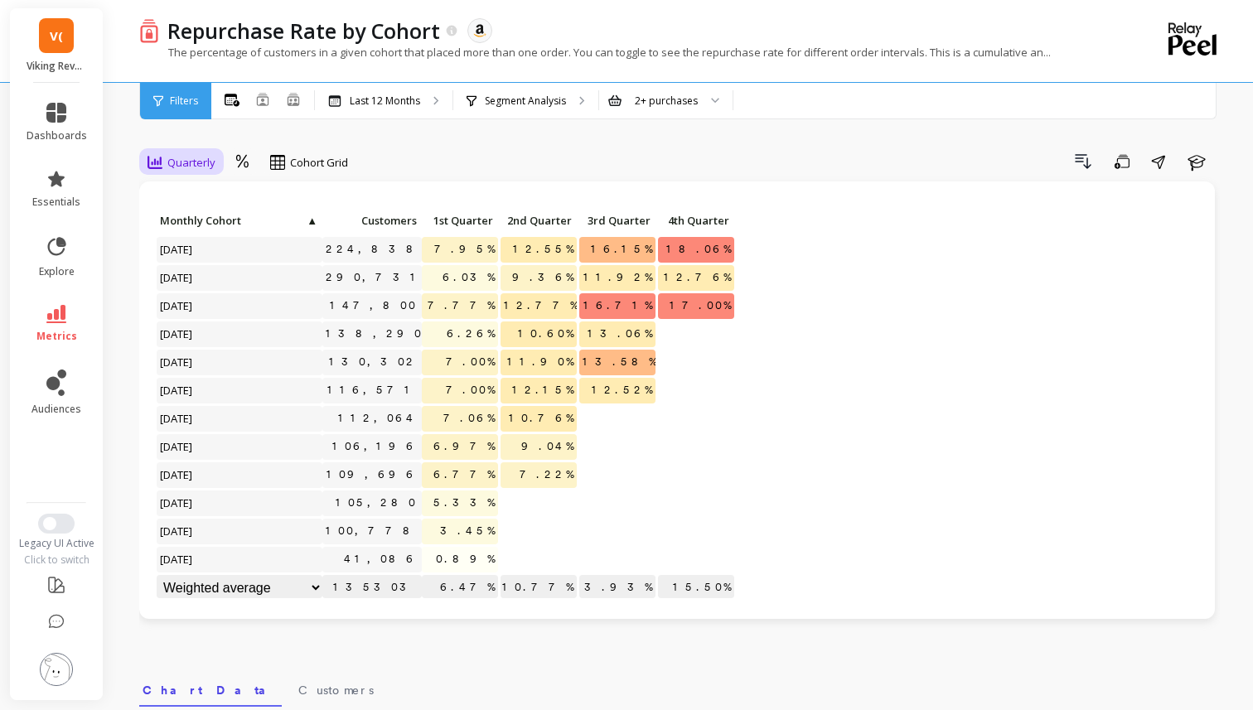
click at [172, 170] on span "Quarterly" at bounding box center [191, 163] width 48 height 16
click at [186, 260] on div "Yearly" at bounding box center [200, 263] width 94 height 16
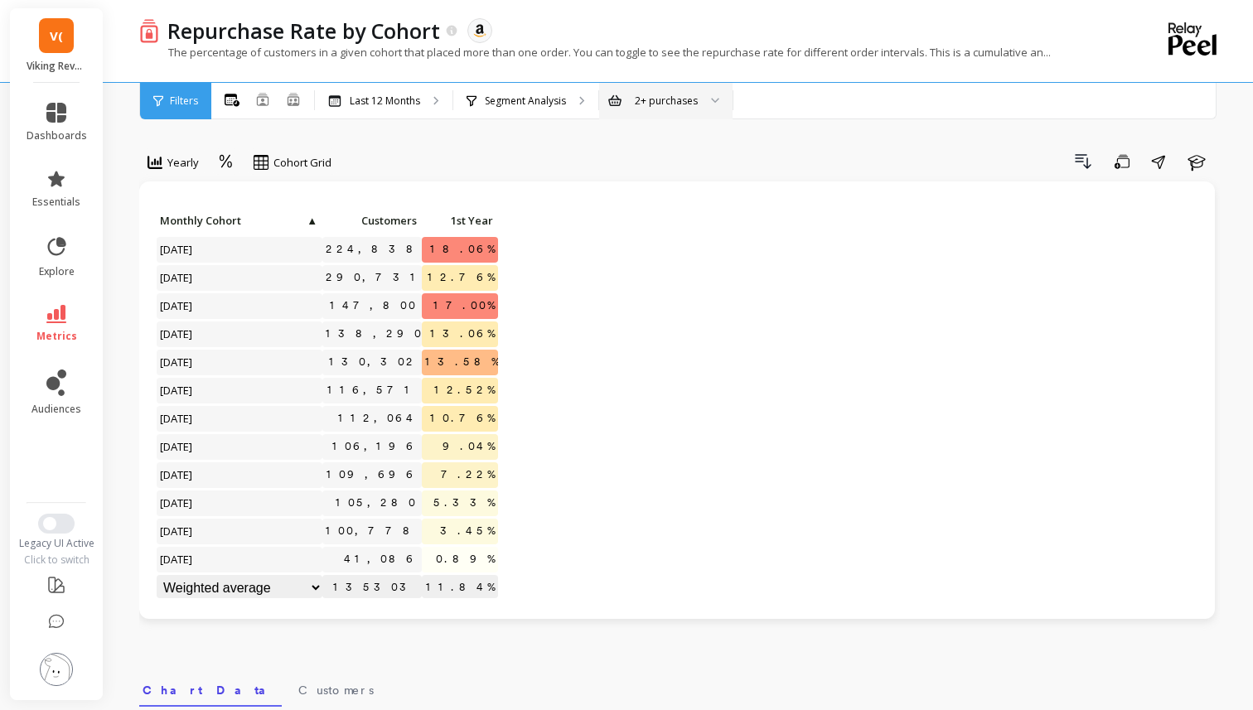
click at [694, 100] on div "2+ purchases" at bounding box center [666, 101] width 63 height 16
click at [673, 139] on div "2+ purchases" at bounding box center [666, 147] width 112 height 16
click at [287, 162] on span "Cohort Grid" at bounding box center [303, 163] width 58 height 16
click at [173, 160] on span "Yearly" at bounding box center [182, 163] width 31 height 16
click at [196, 188] on div "Monthly" at bounding box center [200, 200] width 114 height 29
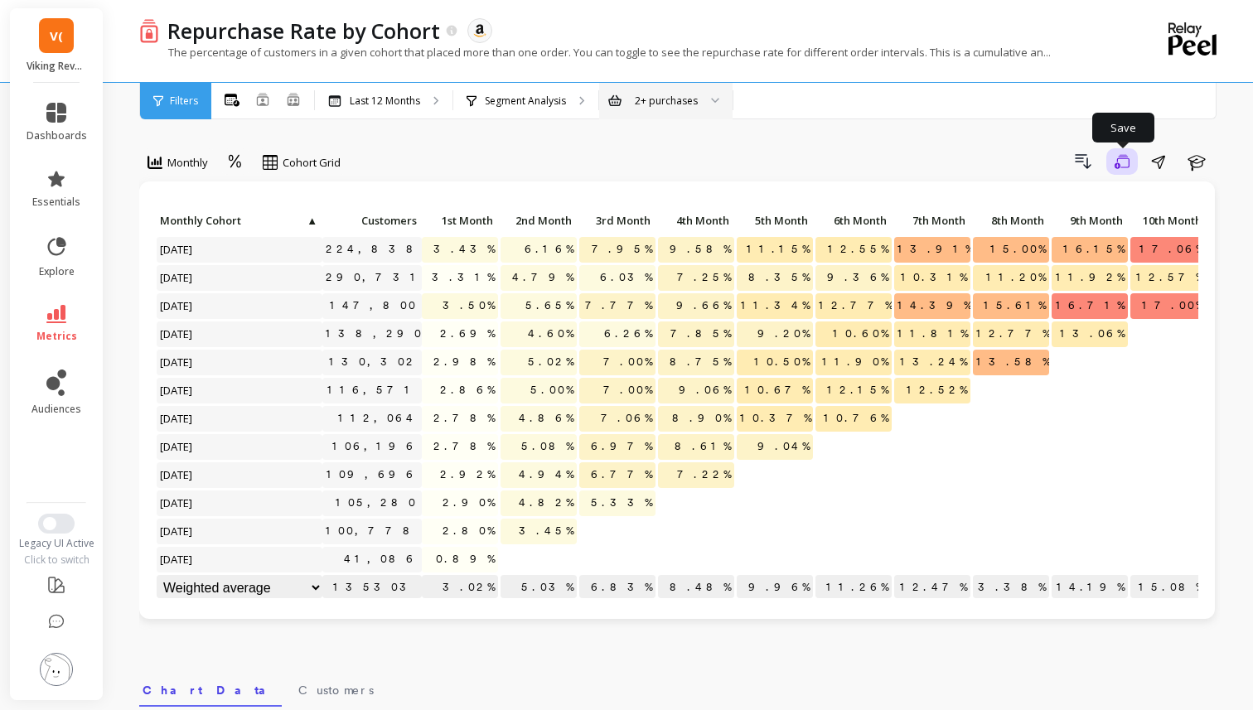
click at [1132, 170] on button "Save" at bounding box center [1122, 161] width 31 height 27
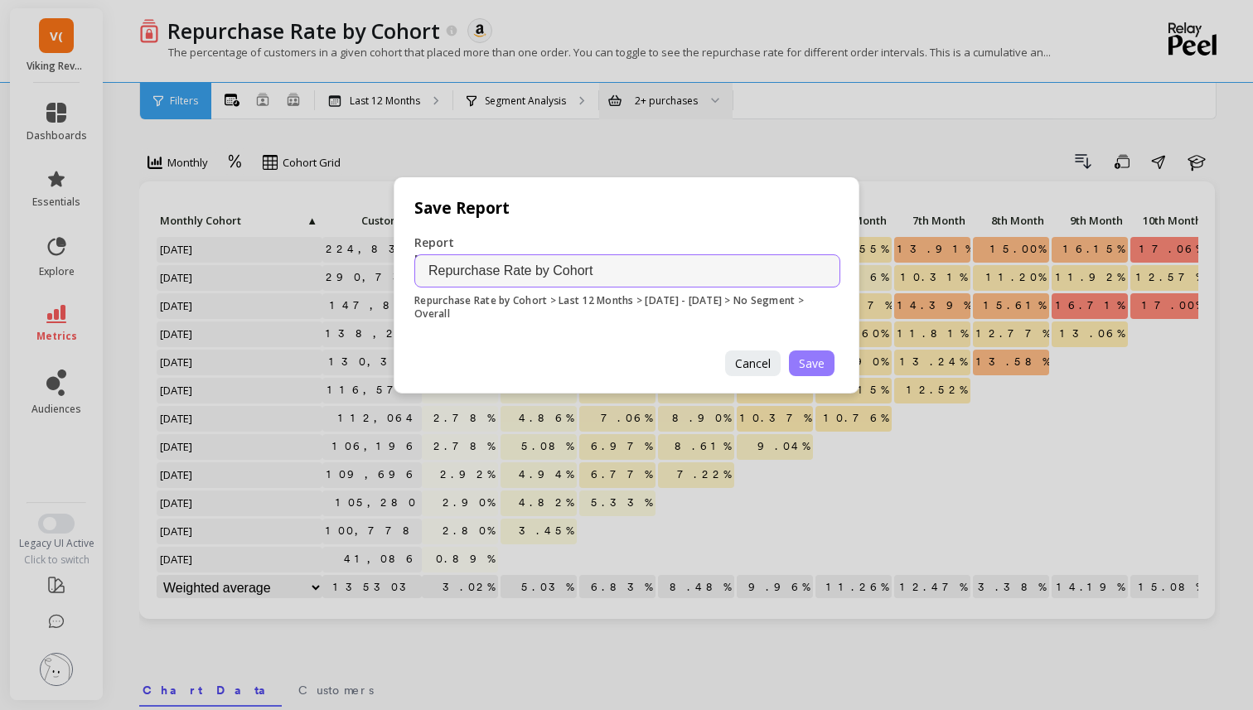
click at [827, 375] on button "Save" at bounding box center [812, 364] width 46 height 26
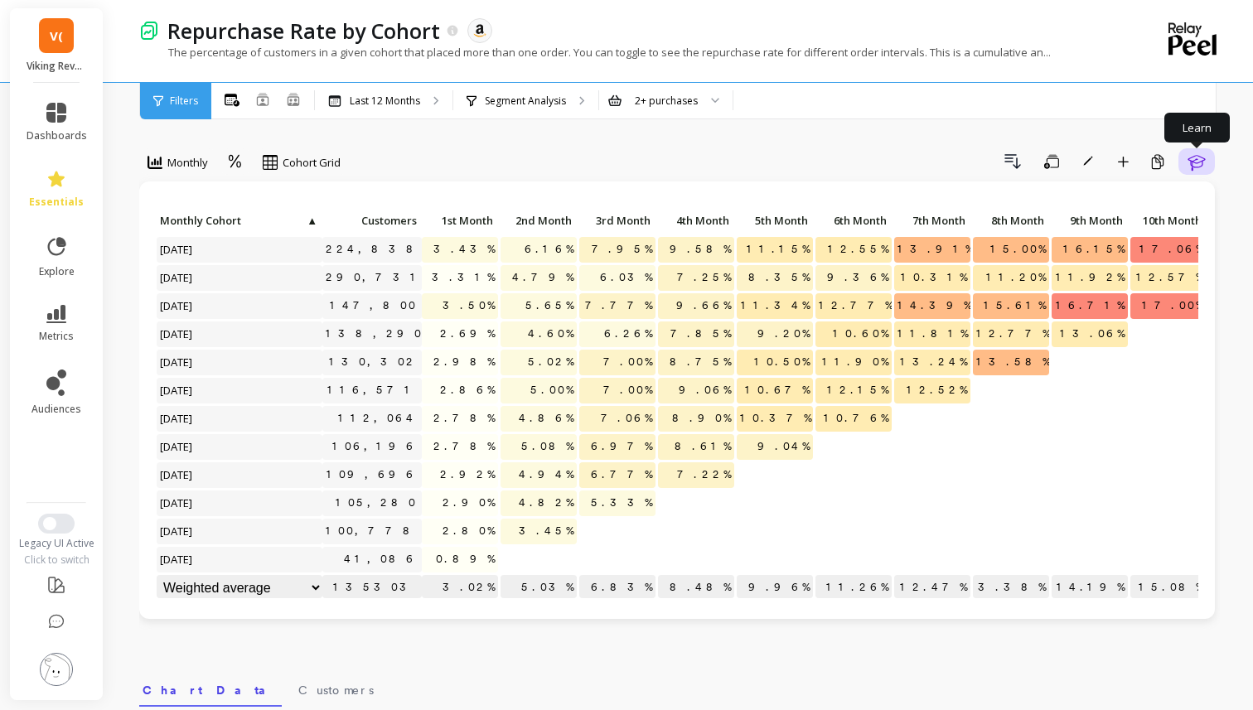
click at [1197, 162] on icon "button" at bounding box center [1196, 163] width 17 height 16
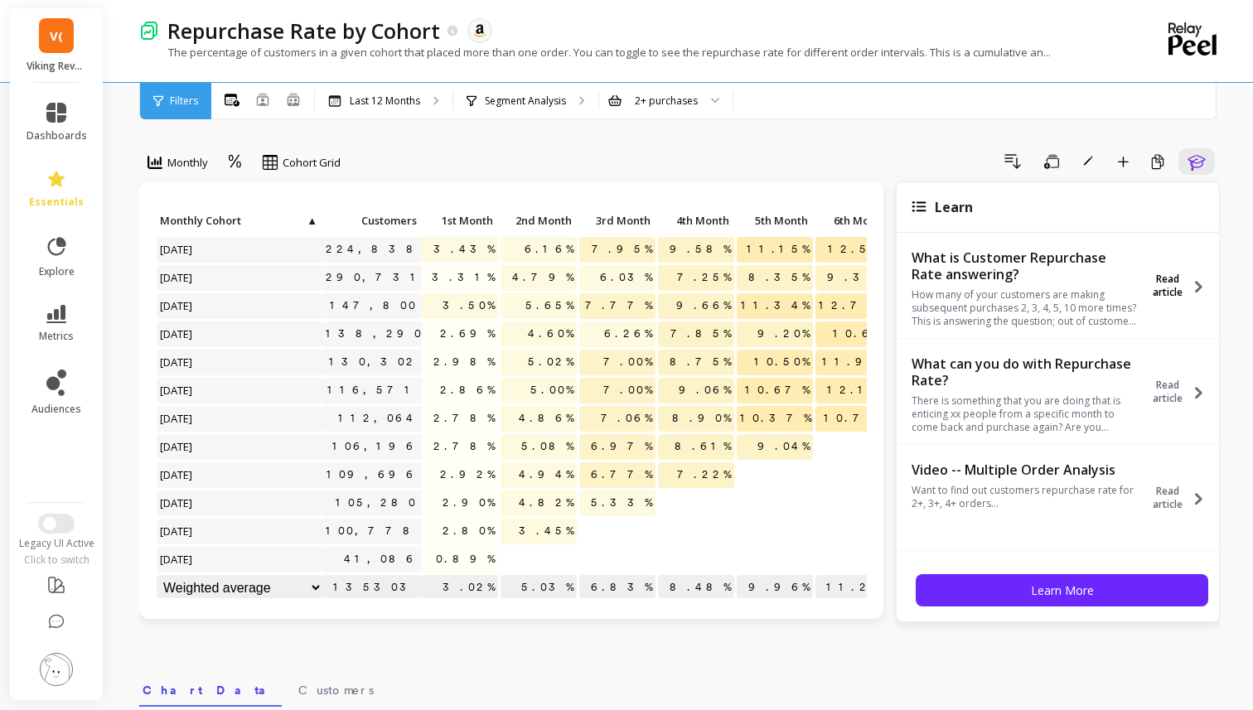
click at [1188, 288] on span "Read article" at bounding box center [1167, 286] width 47 height 27
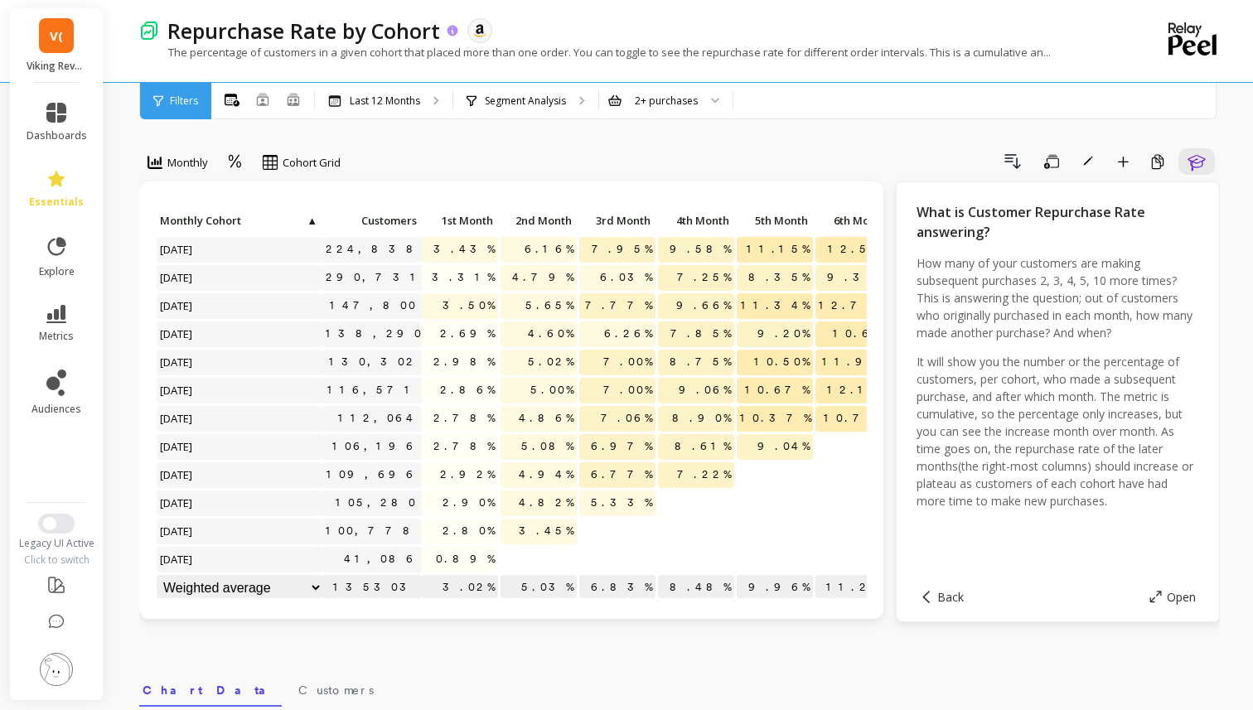
click at [452, 31] on icon at bounding box center [453, 31] width 14 height 14
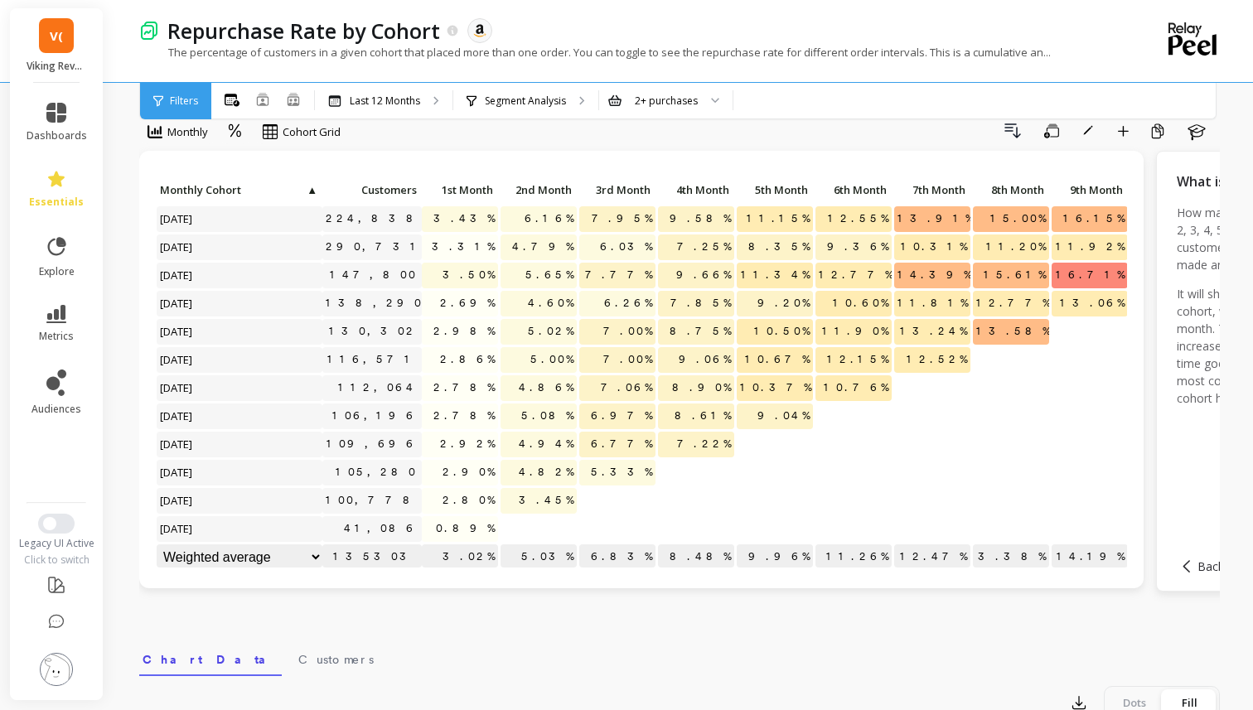
click at [172, 98] on span "Filters" at bounding box center [184, 100] width 28 height 13
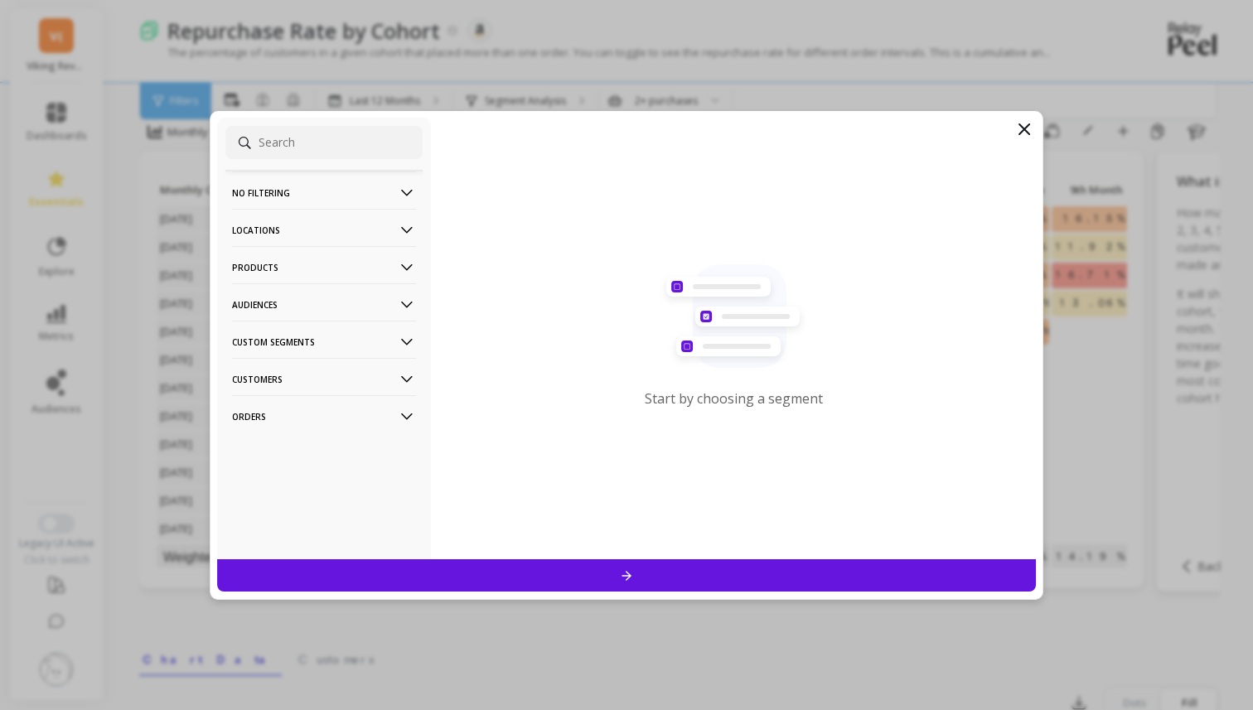
click at [279, 182] on p "No filtering" at bounding box center [324, 193] width 184 height 42
click at [284, 232] on div "Overall" at bounding box center [323, 224] width 197 height 27
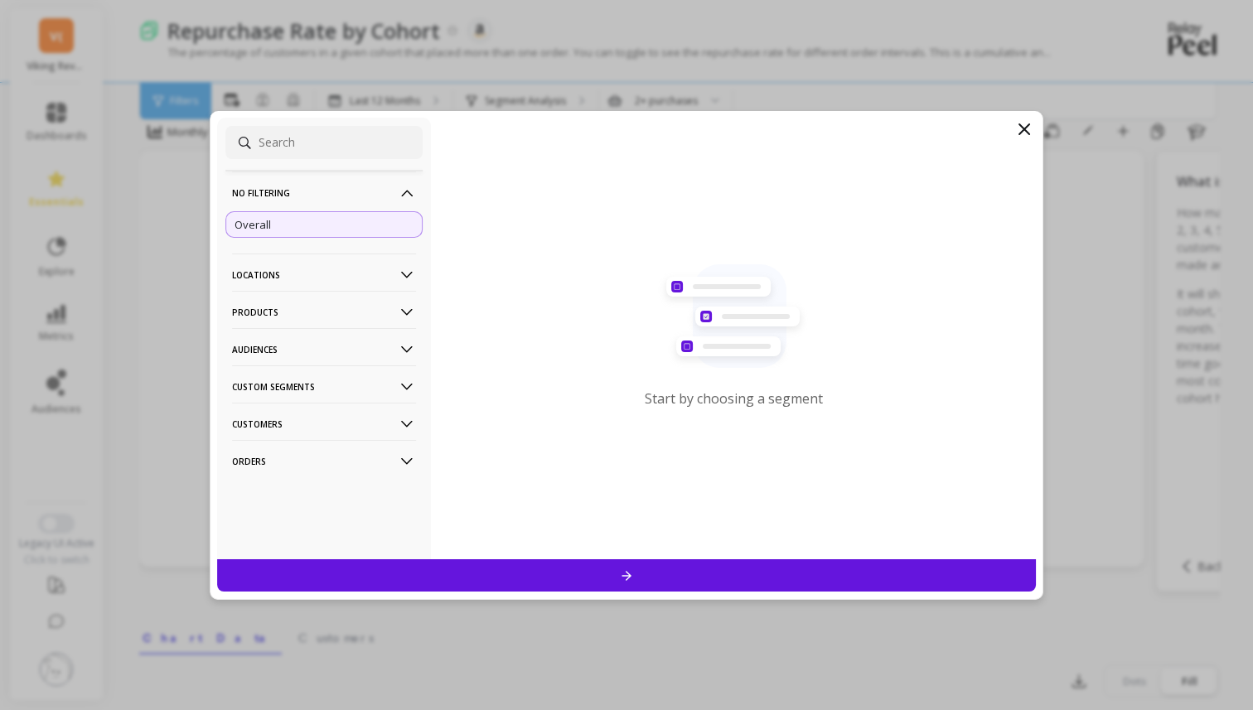
click at [1033, 125] on icon at bounding box center [1025, 129] width 20 height 20
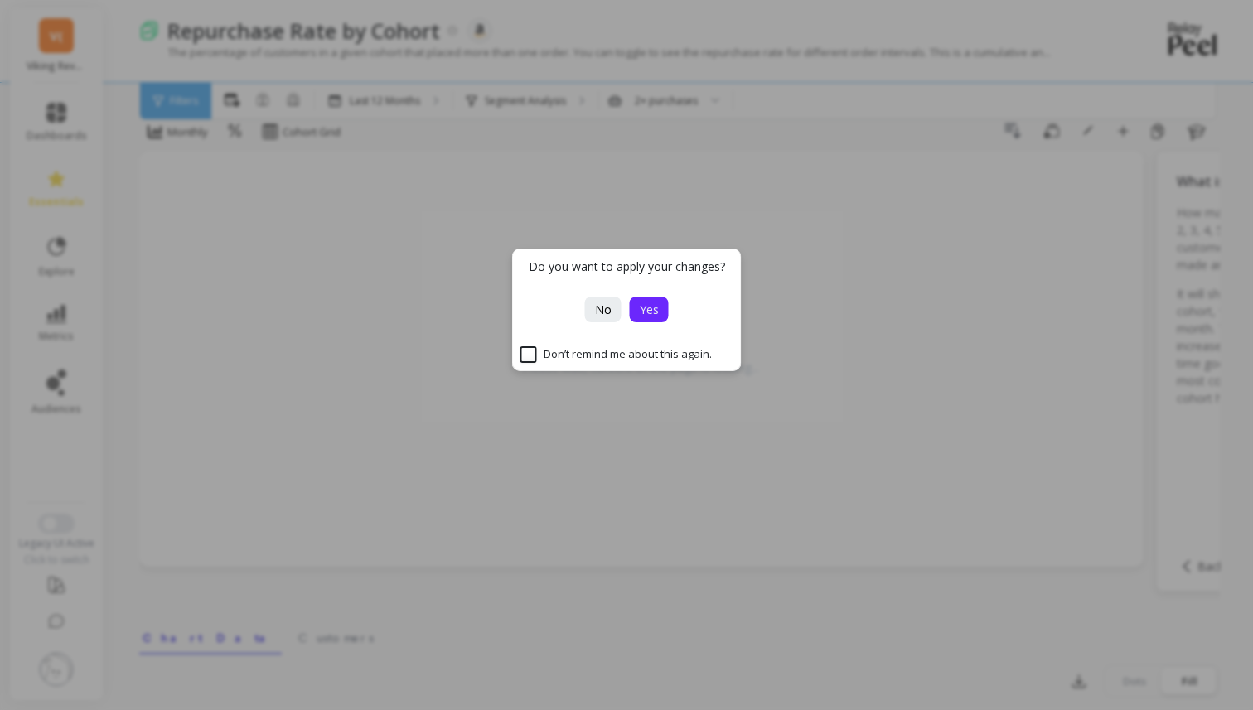
click at [656, 308] on span "Yes" at bounding box center [649, 310] width 19 height 16
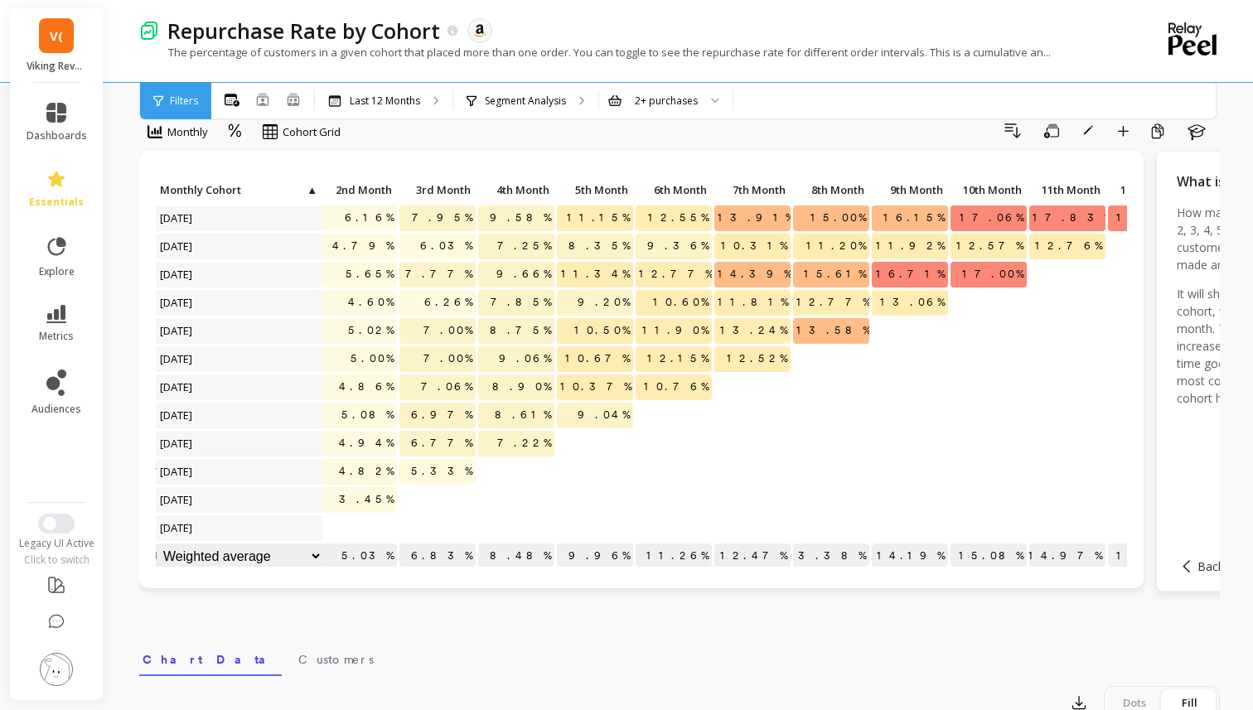
scroll to position [1, 239]
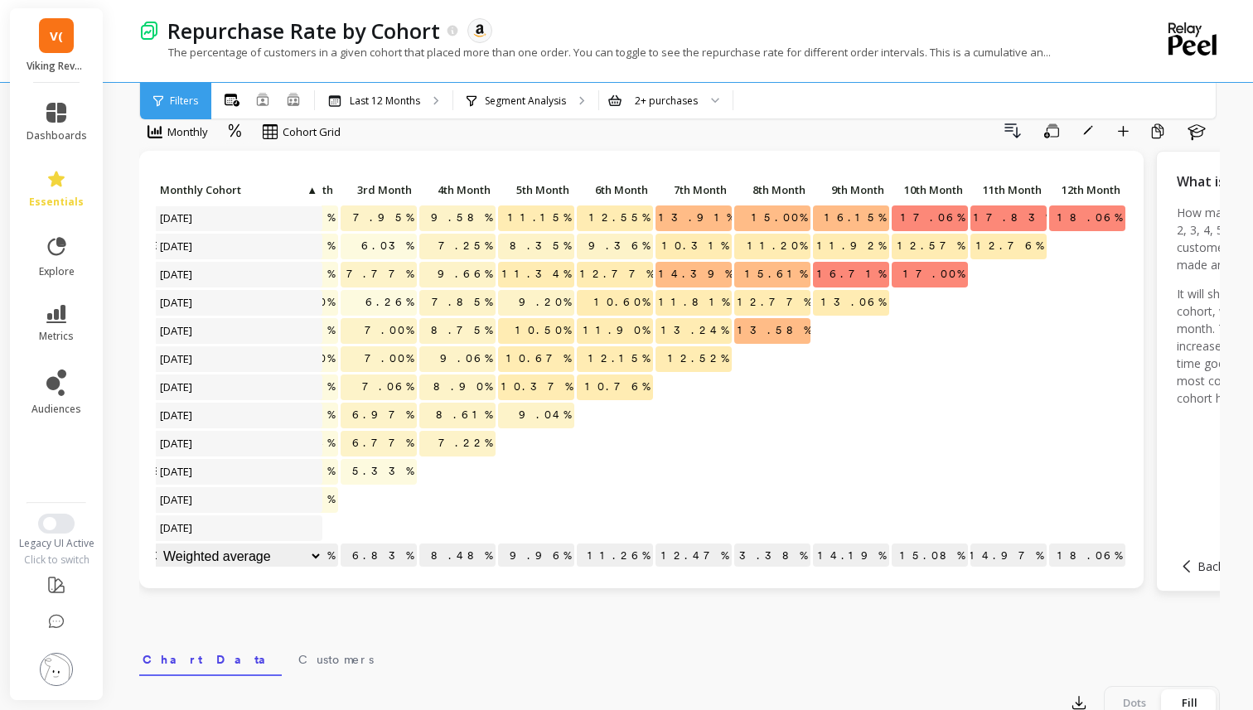
click at [1099, 212] on span "18.06%" at bounding box center [1089, 218] width 71 height 25
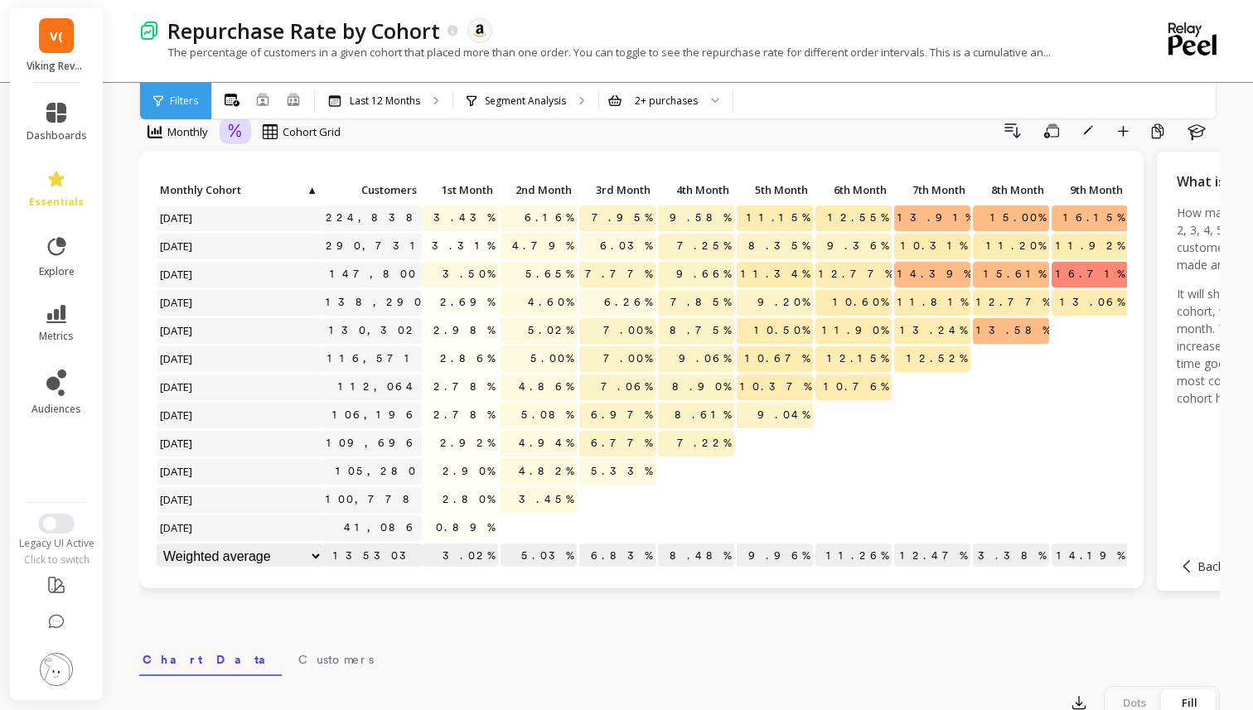
click at [243, 133] on icon at bounding box center [235, 132] width 15 height 16
click at [279, 189] on div "Absolute" at bounding box center [281, 201] width 114 height 29
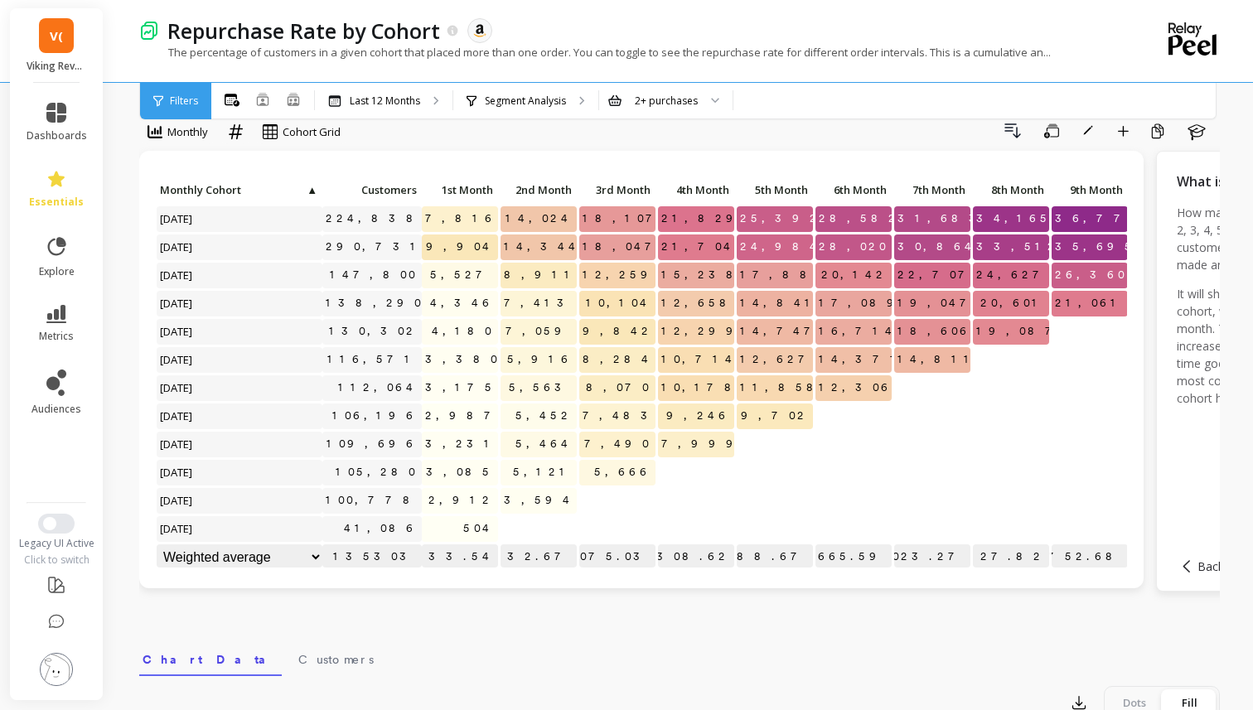
click at [480, 213] on span "7,816" at bounding box center [461, 218] width 79 height 25
drag, startPoint x: 466, startPoint y: 213, endPoint x: 502, endPoint y: 213, distance: 36.5
click at [502, 213] on div "Click to create an audience 224,838 7,816 14,024 18,107 21,829 25,392 28,582 31…" at bounding box center [724, 375] width 1136 height 395
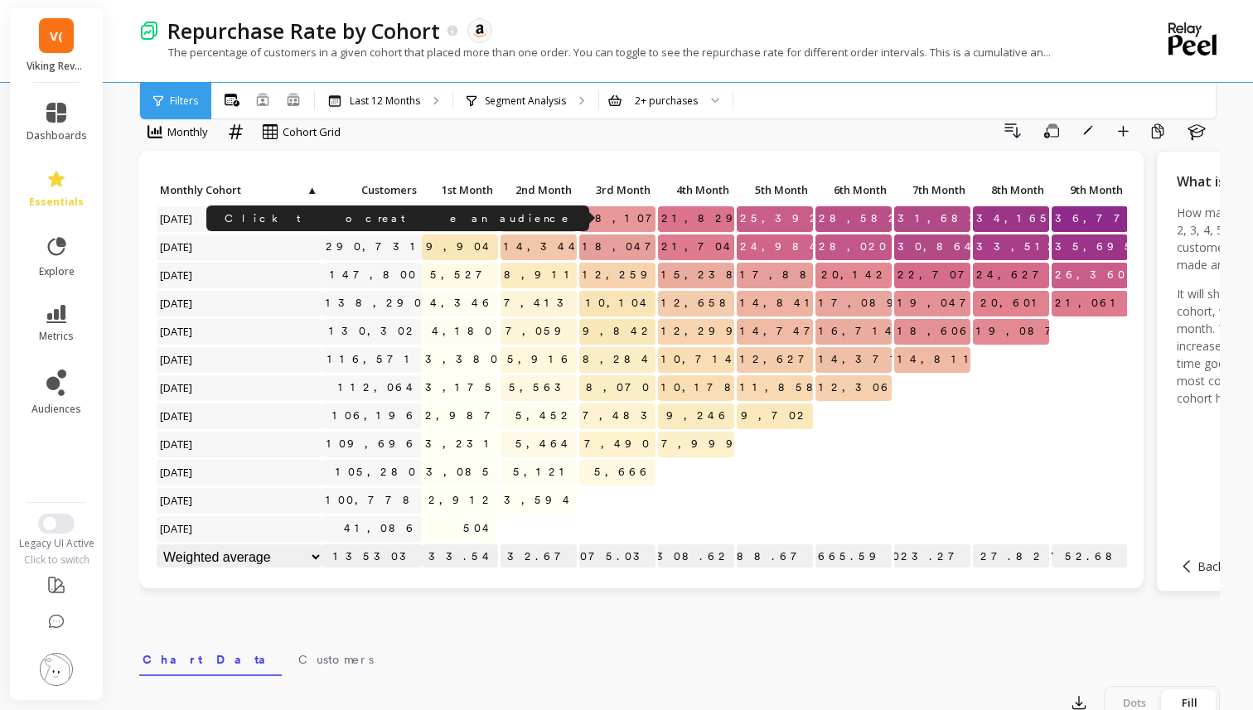
click at [408, 225] on link "224,838" at bounding box center [375, 218] width 106 height 25
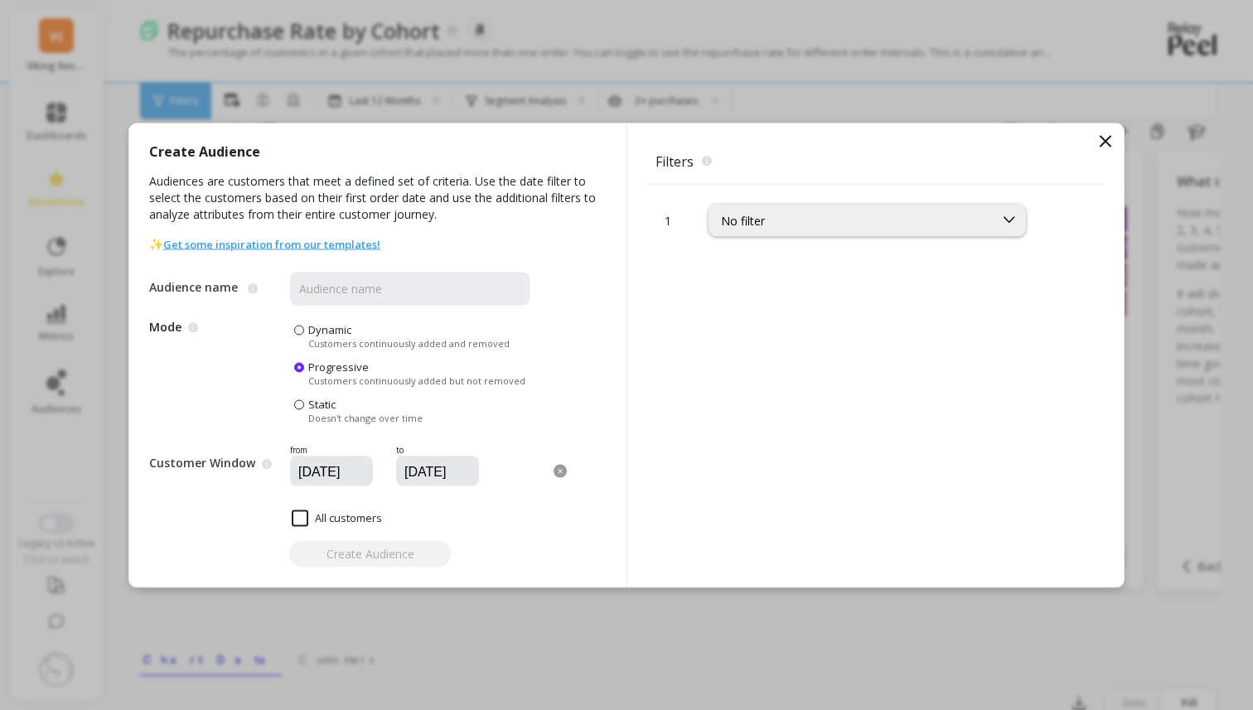
click at [1097, 138] on icon at bounding box center [1106, 141] width 20 height 20
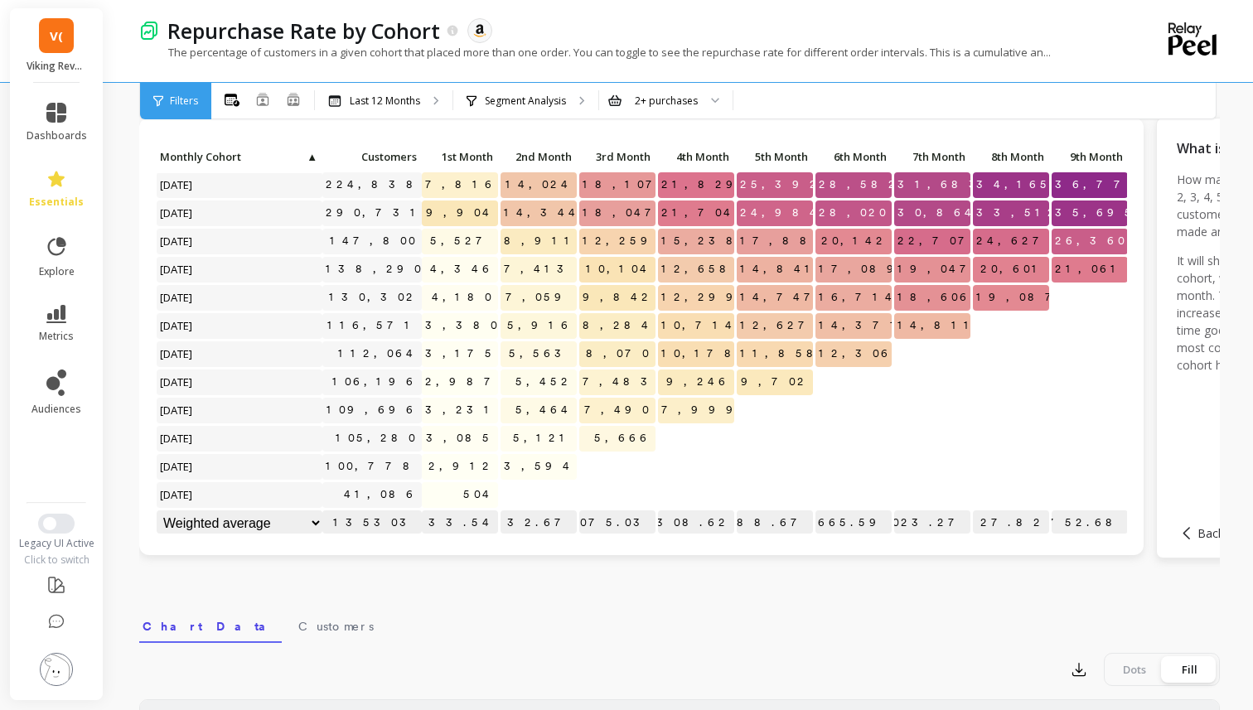
scroll to position [0, 0]
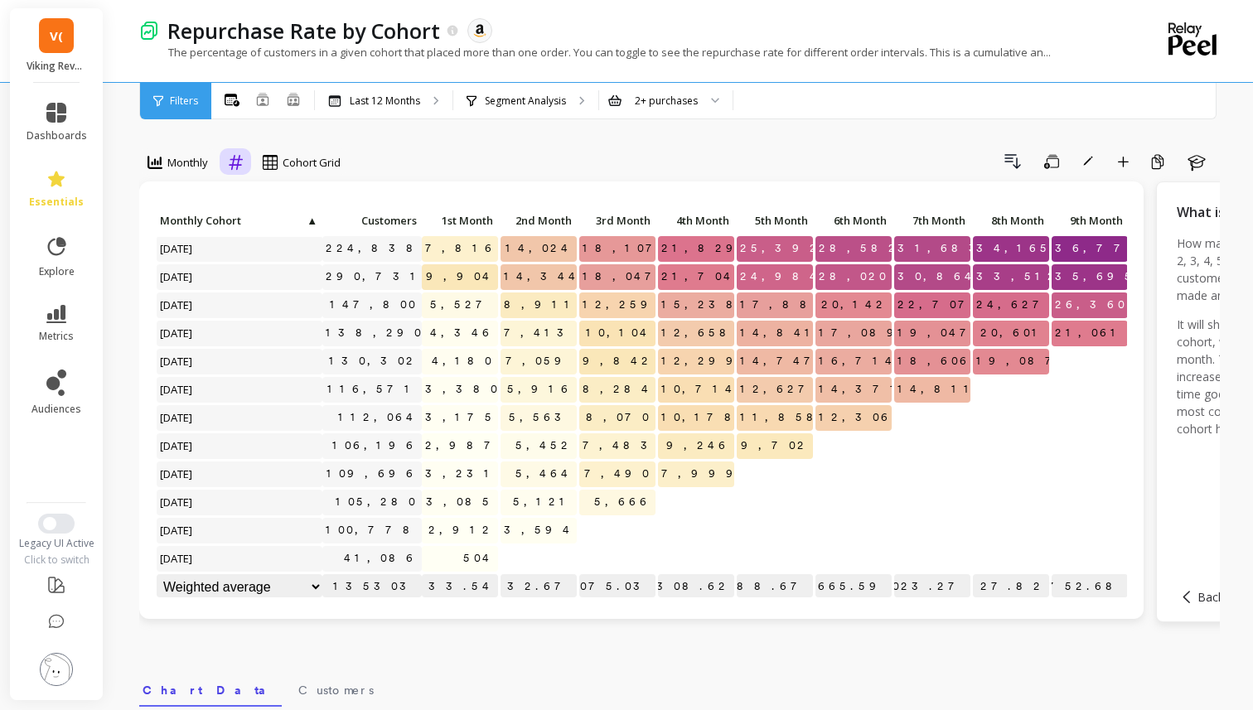
click at [236, 153] on div at bounding box center [235, 162] width 15 height 19
click at [261, 229] on div "Absolute" at bounding box center [281, 232] width 94 height 16
drag, startPoint x: 463, startPoint y: 243, endPoint x: 495, endPoint y: 243, distance: 32.3
click at [495, 243] on p "7,816" at bounding box center [460, 249] width 76 height 25
copy span "7,816"
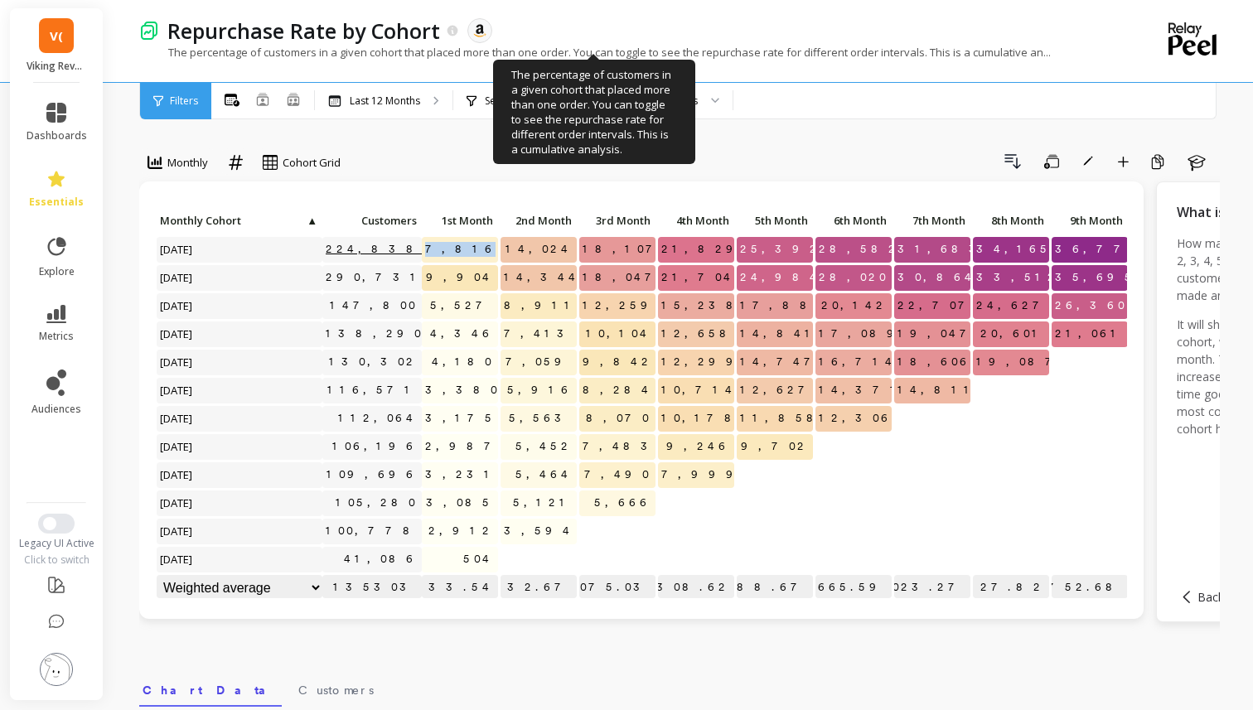
click at [405, 250] on link "224,838" at bounding box center [375, 249] width 106 height 25
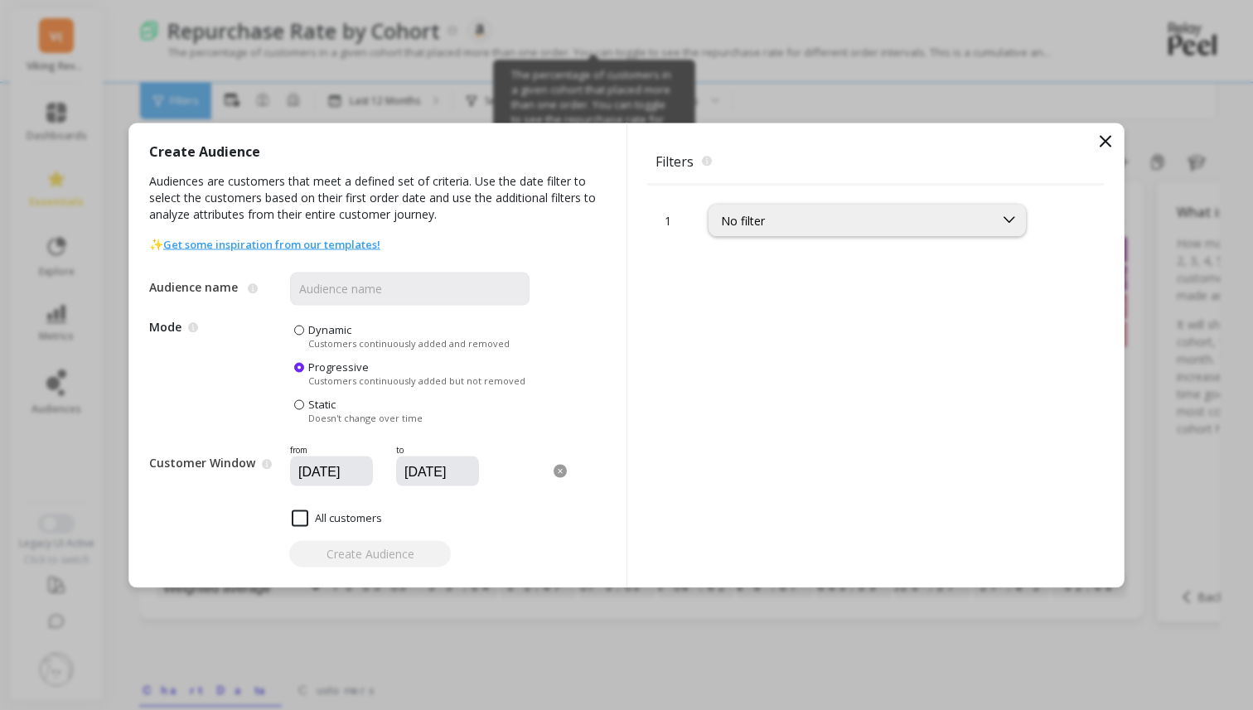
click at [405, 250] on div "Create Audience Audiences are customers that meet a defined set of criteria. Us…" at bounding box center [377, 355] width 497 height 464
click at [1089, 146] on span "Filters The filters to select which customers should be part of the audience." at bounding box center [875, 161] width 457 height 36
click at [1112, 146] on icon at bounding box center [1106, 141] width 20 height 20
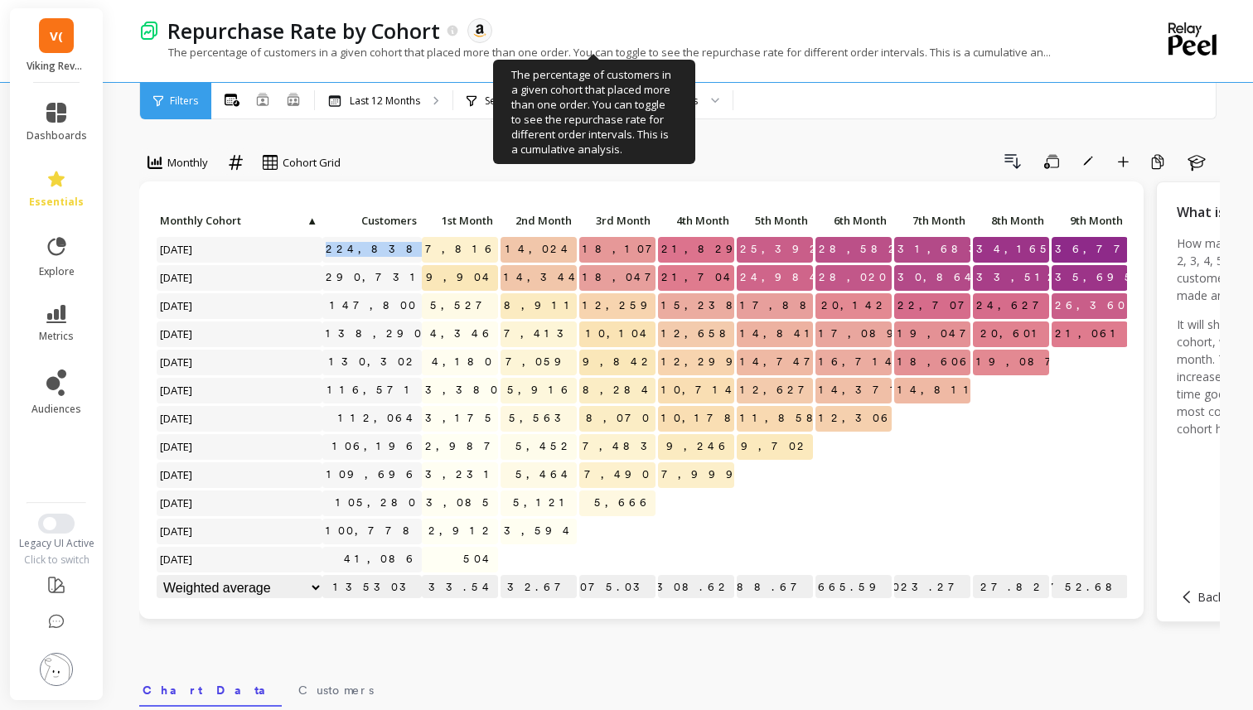
drag, startPoint x: 369, startPoint y: 252, endPoint x: 444, endPoint y: 252, distance: 75.4
click at [444, 252] on div "Click to create an audience 224,838 7,816 14,024 18,107 21,829 25,392 28,582 31…" at bounding box center [724, 406] width 1136 height 395
copy link "224,838"
click at [240, 161] on icon at bounding box center [235, 162] width 15 height 16
click at [258, 196] on div "Relative" at bounding box center [281, 200] width 94 height 16
